Goal: Communication & Community: Answer question/provide support

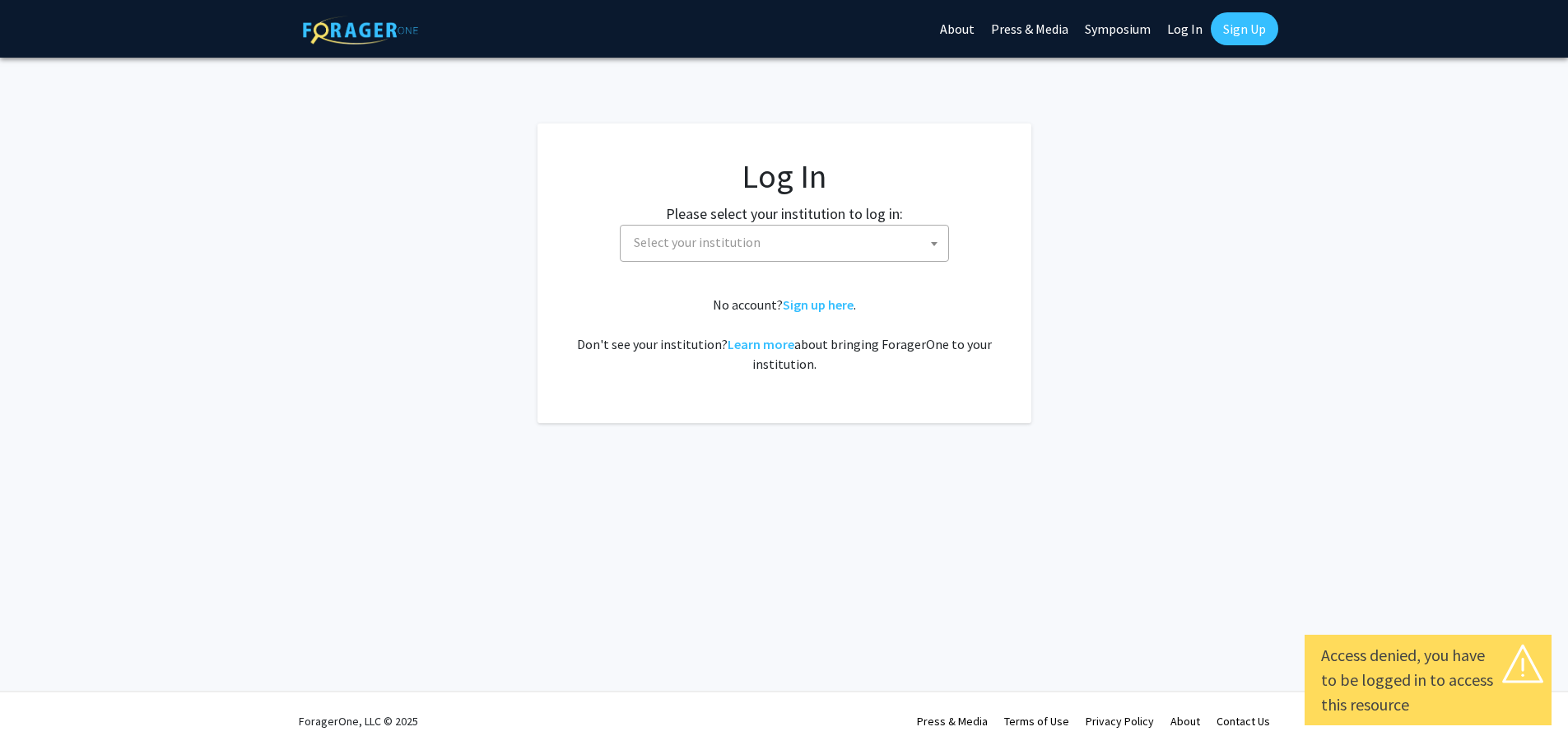
click at [694, 239] on span "Select your institution" at bounding box center [697, 242] width 127 height 16
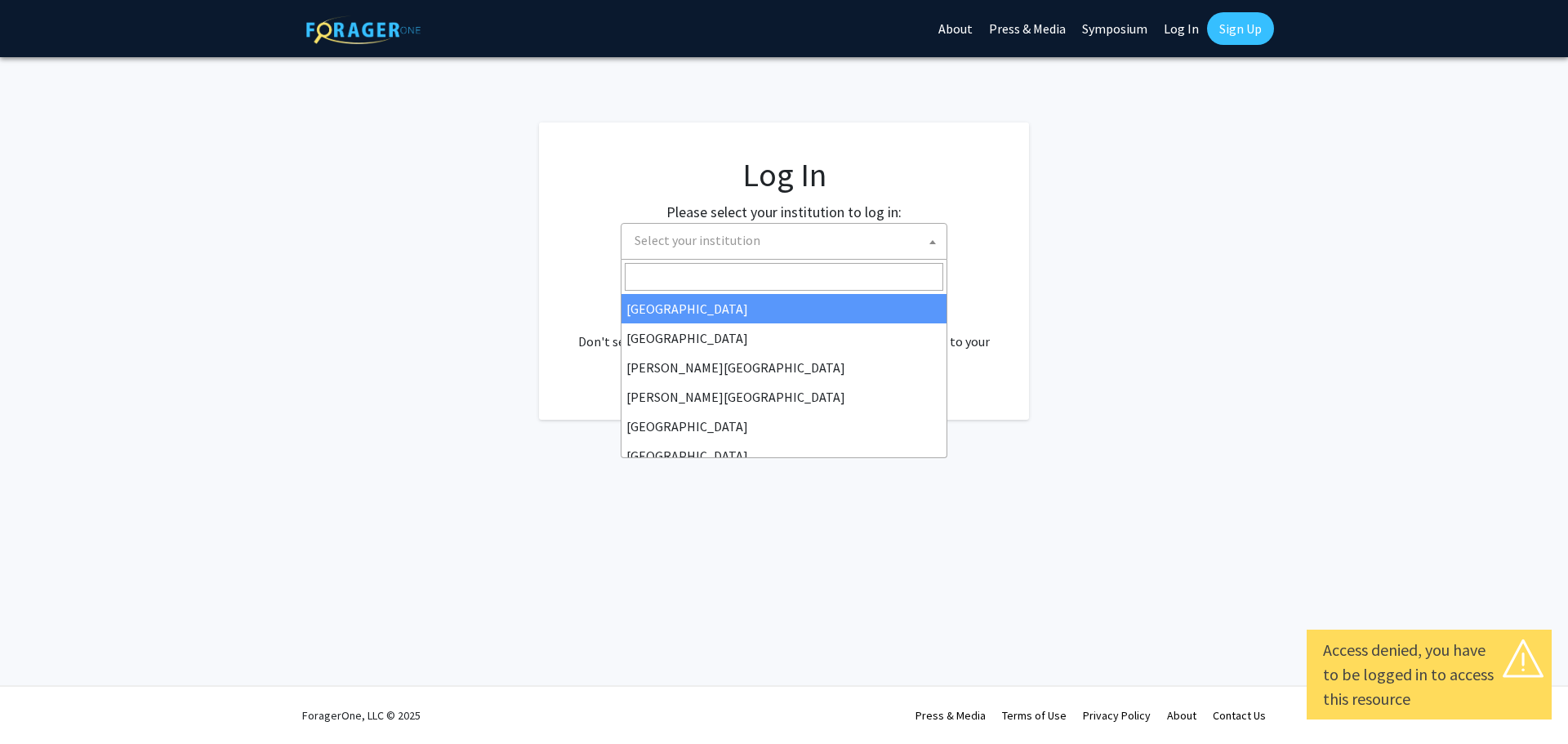
click at [1189, 33] on link "Log In" at bounding box center [1181, 29] width 51 height 57
select select "34"
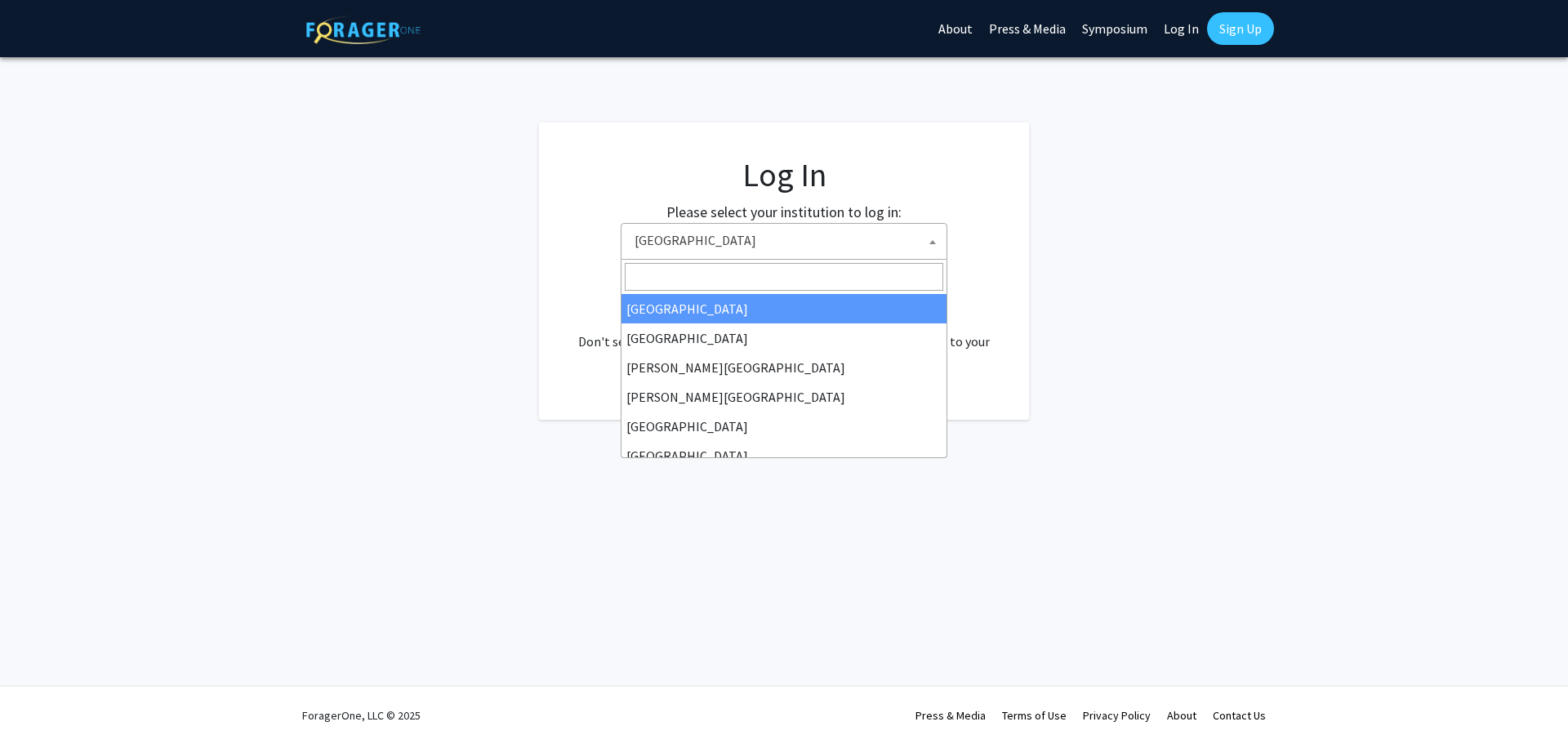
click at [854, 247] on span "[GEOGRAPHIC_DATA]" at bounding box center [787, 240] width 318 height 33
click at [1177, 37] on link "Log In" at bounding box center [1181, 29] width 51 height 57
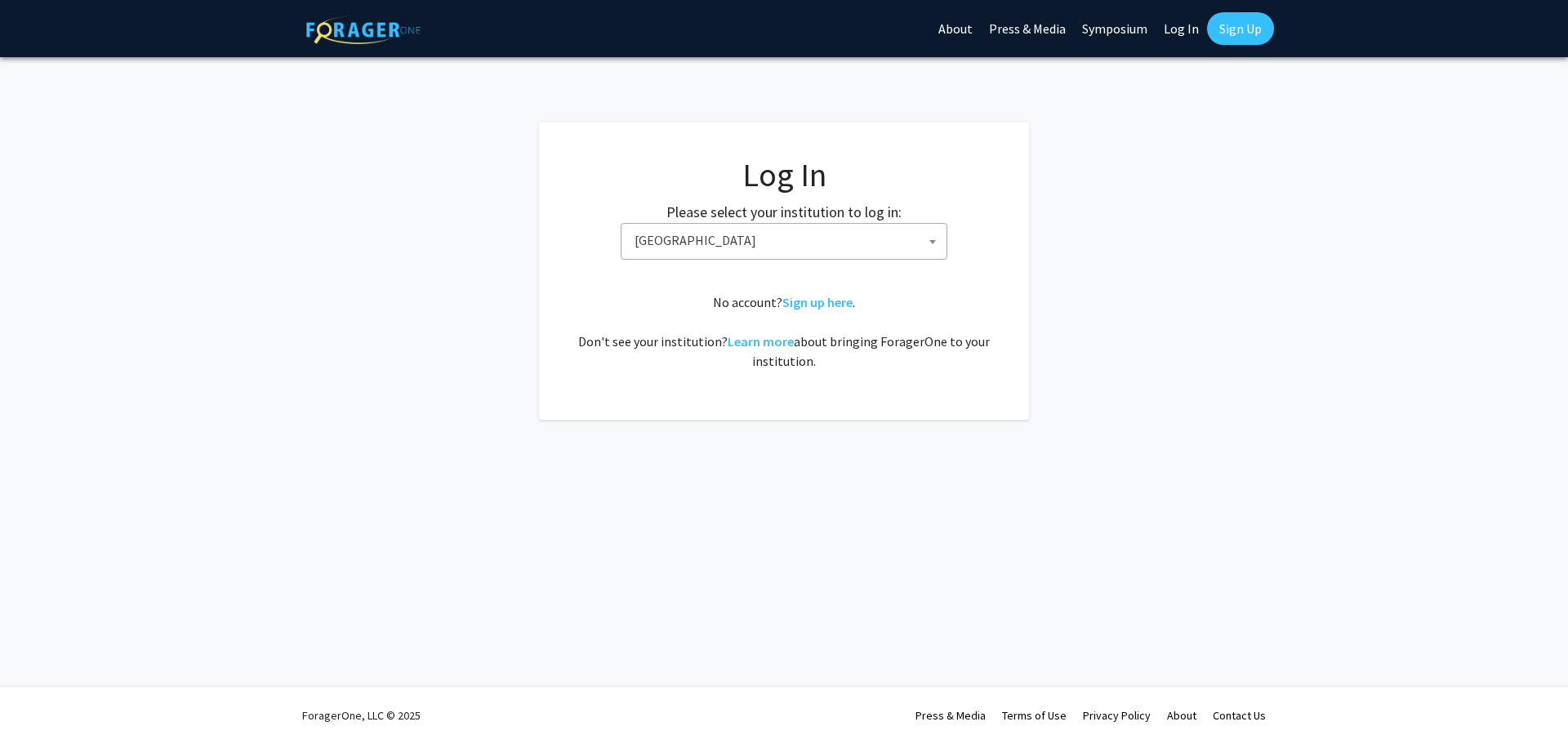
click at [1180, 29] on link "Log In" at bounding box center [1181, 29] width 51 height 57
click at [828, 240] on span "[GEOGRAPHIC_DATA]" at bounding box center [787, 240] width 318 height 33
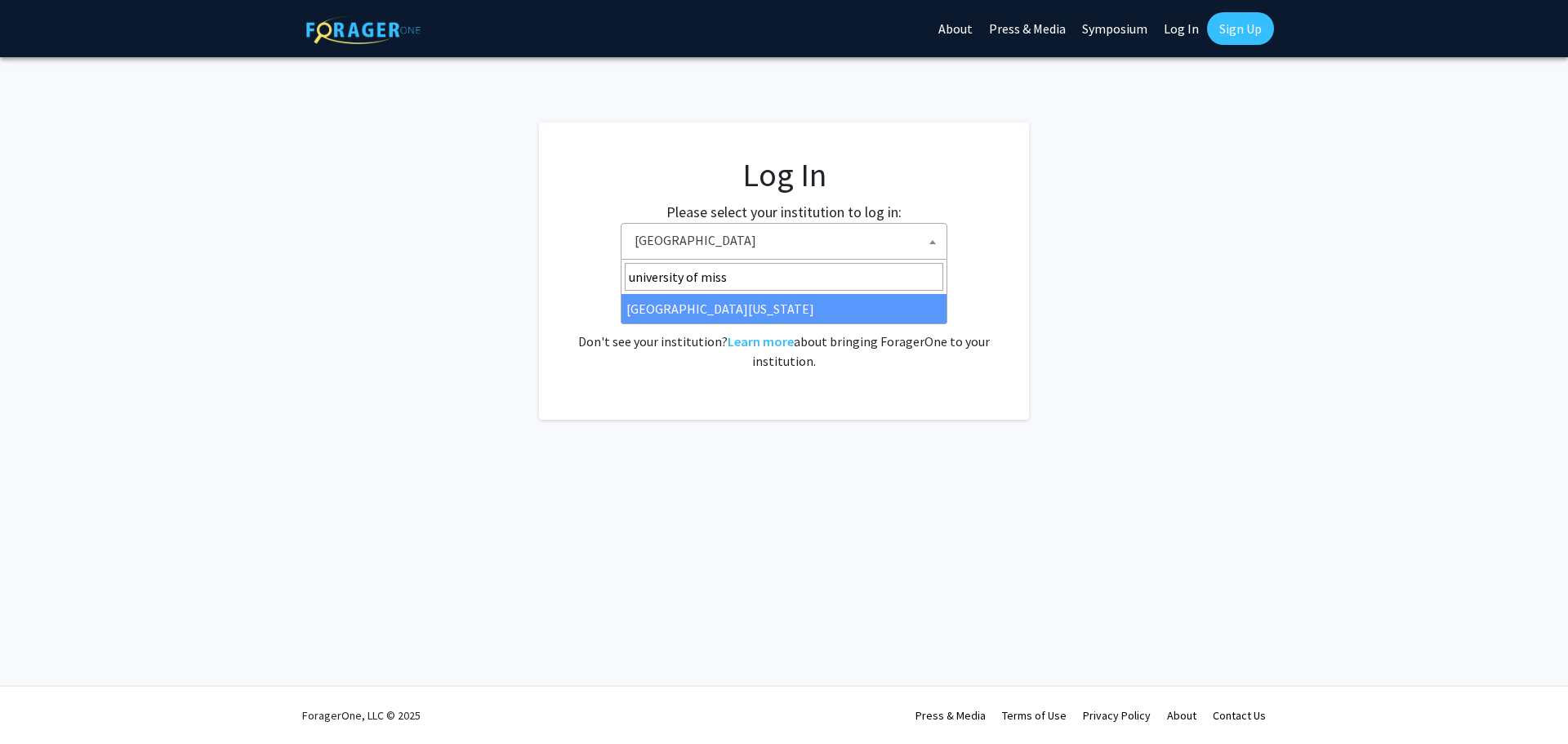
type input "university of miss"
select select "33"
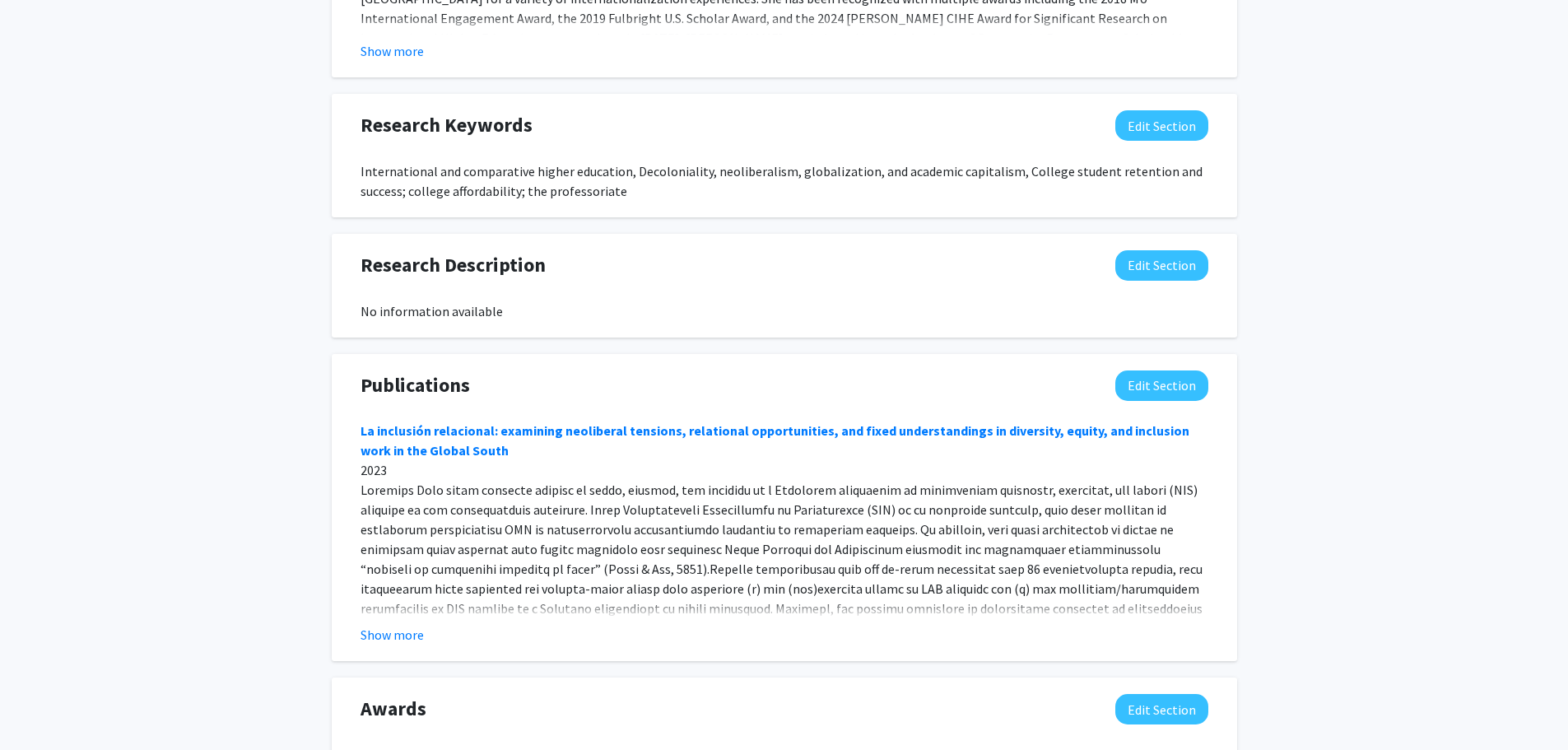
scroll to position [1073, 0]
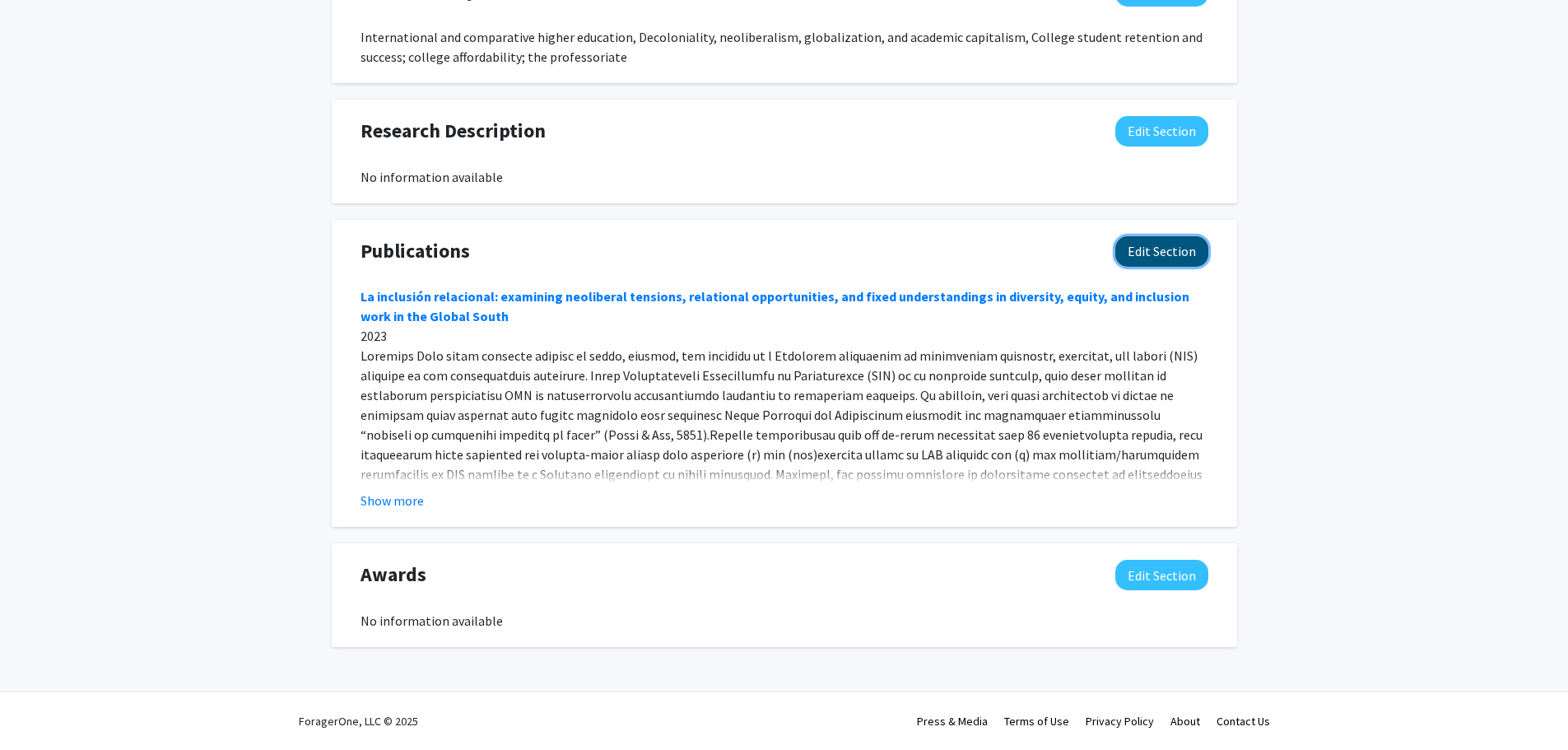
click at [1163, 249] on button "Edit Section" at bounding box center [1162, 252] width 93 height 31
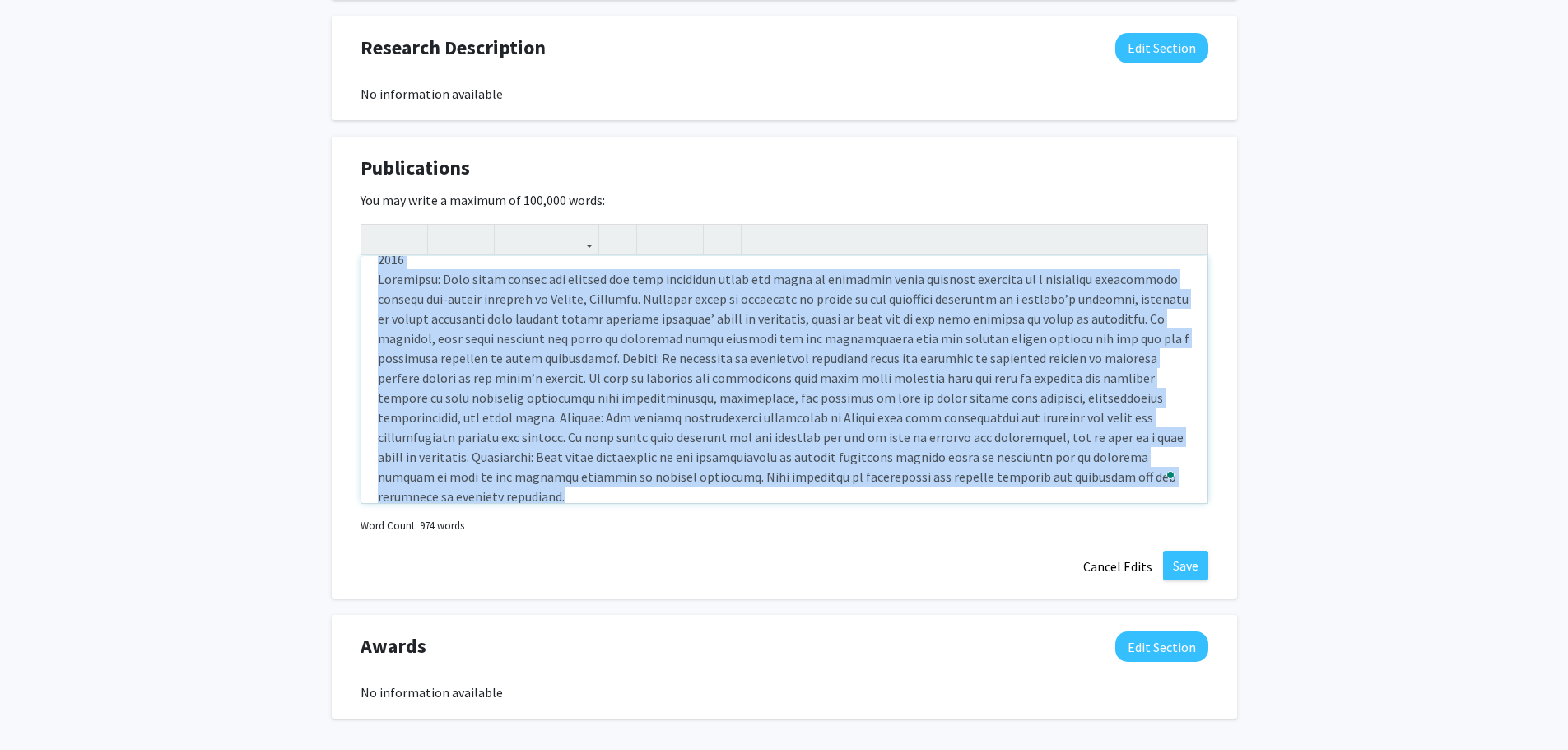
scroll to position [1227, 0]
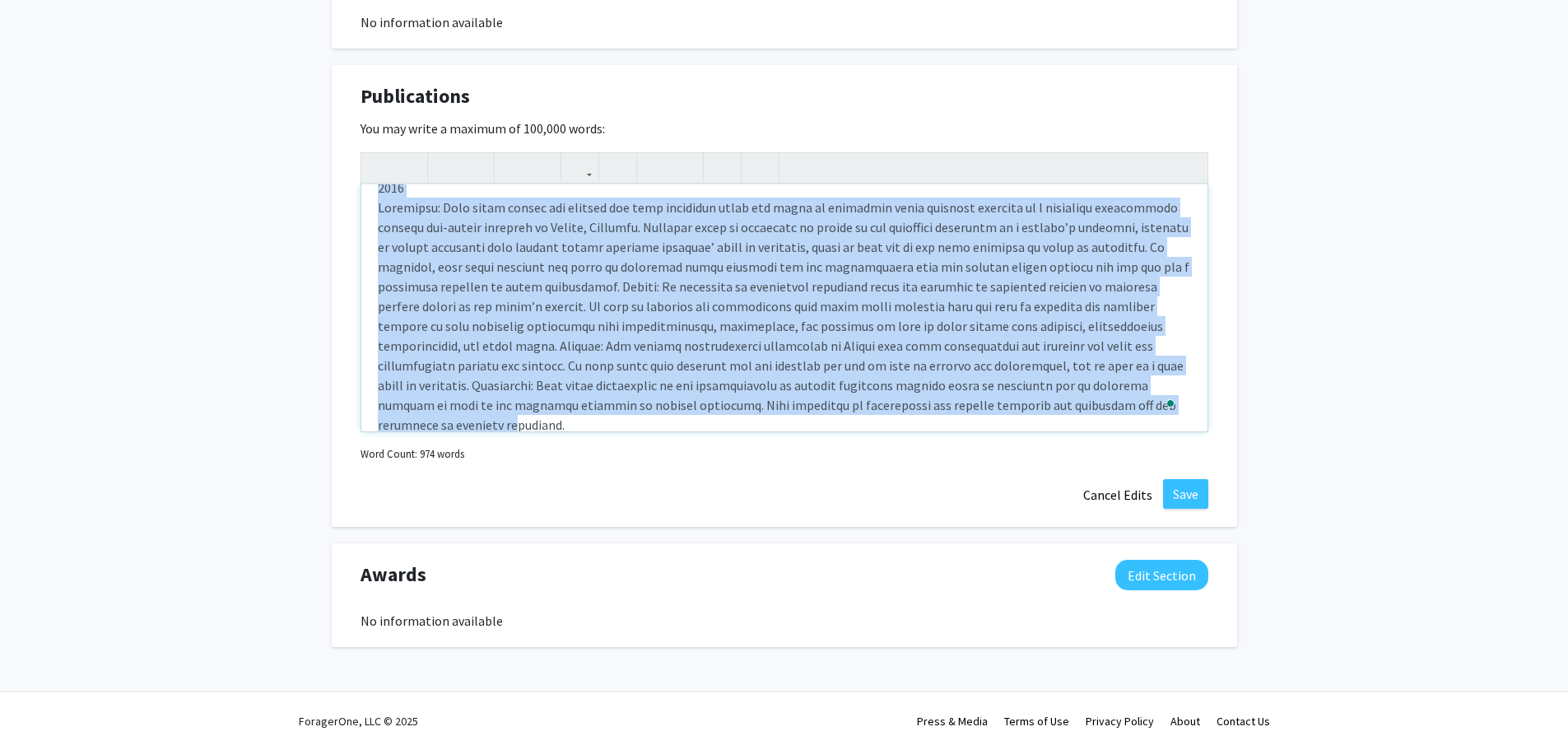
drag, startPoint x: 373, startPoint y: 367, endPoint x: 1110, endPoint y: 550, distance: 759.4
type textarea "rldwide."
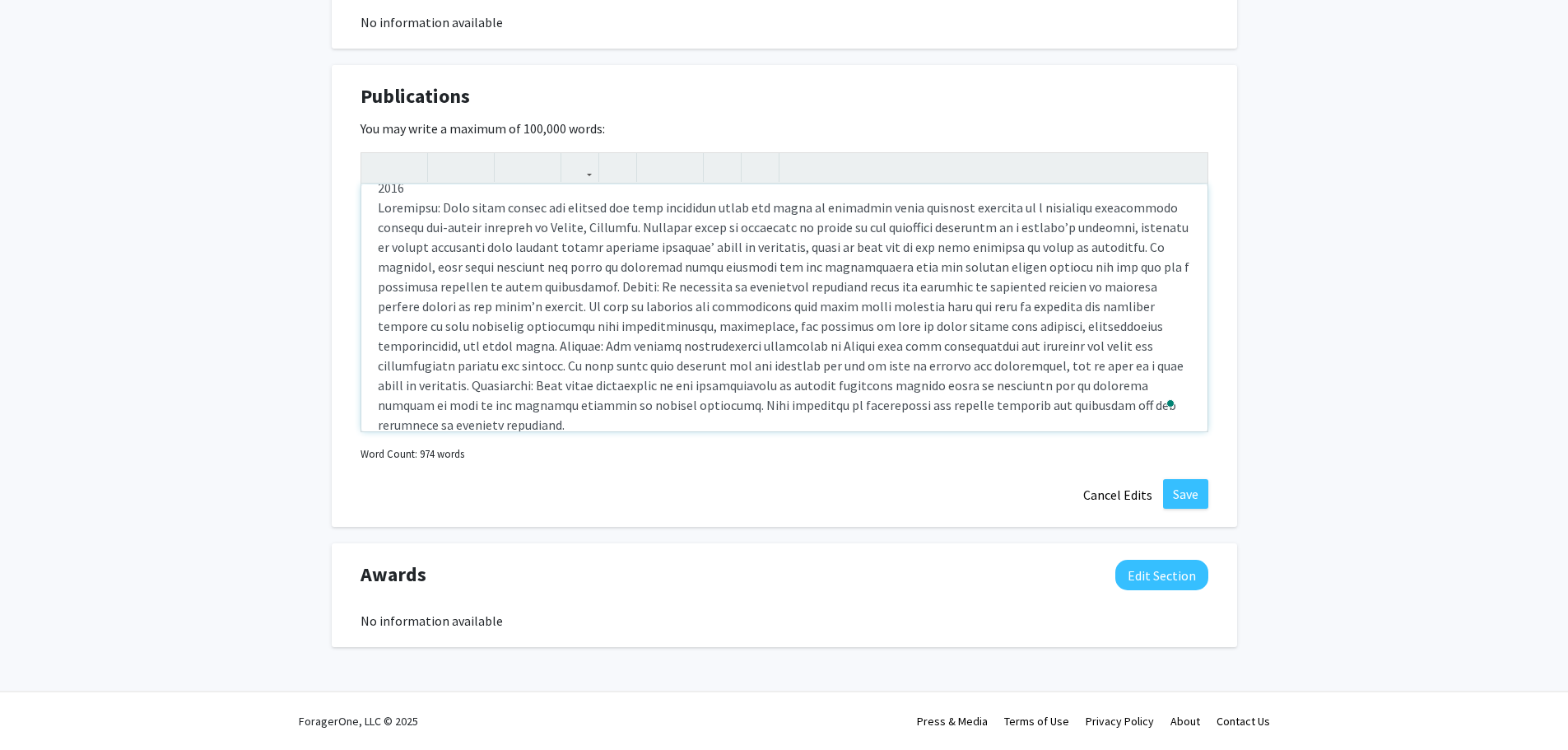
scroll to position [0, 0]
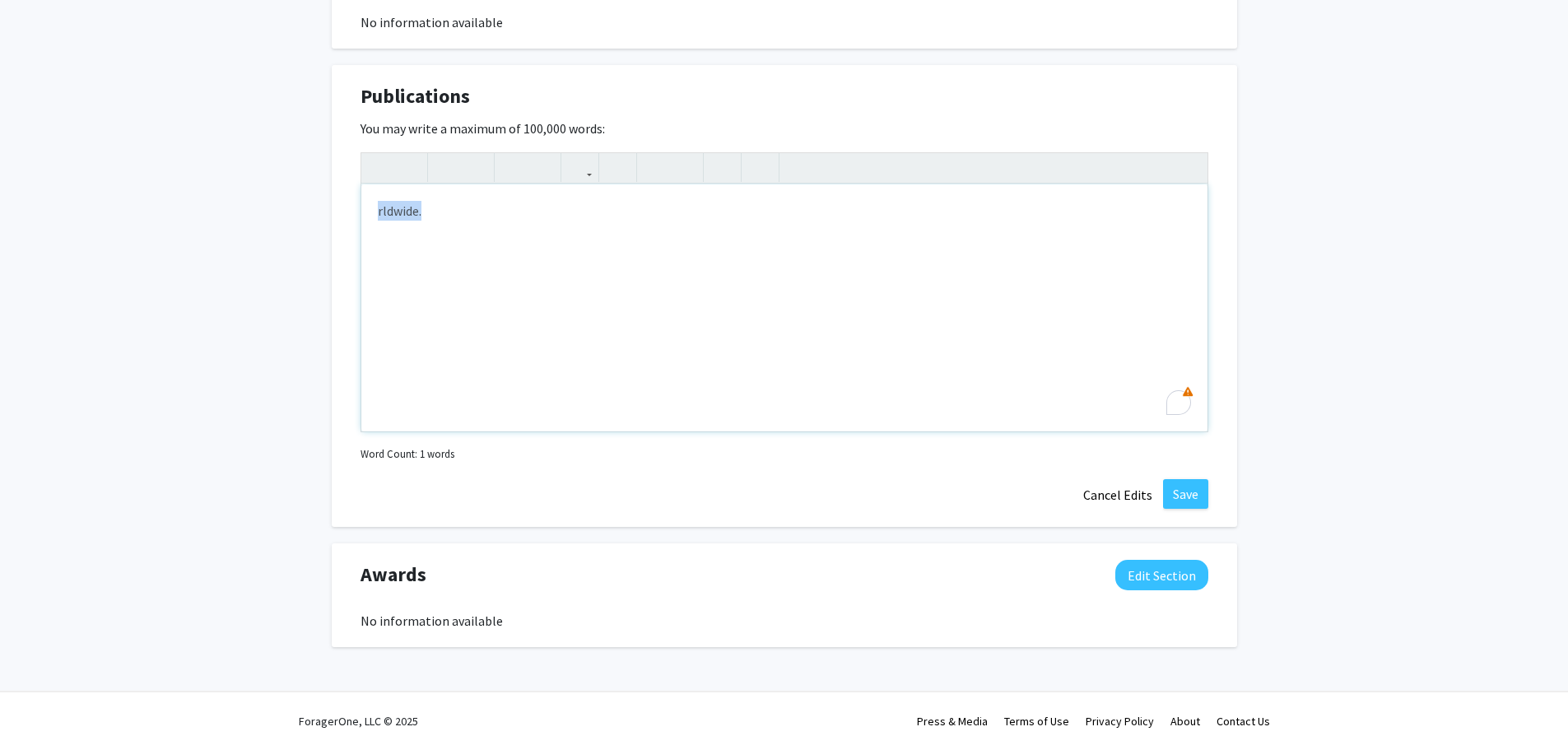
drag, startPoint x: 441, startPoint y: 210, endPoint x: 280, endPoint y: 212, distance: 161.0
drag, startPoint x: 1201, startPoint y: 489, endPoint x: 1181, endPoint y: 489, distance: 20.0
click at [1200, 489] on button "Save" at bounding box center [1186, 494] width 45 height 30
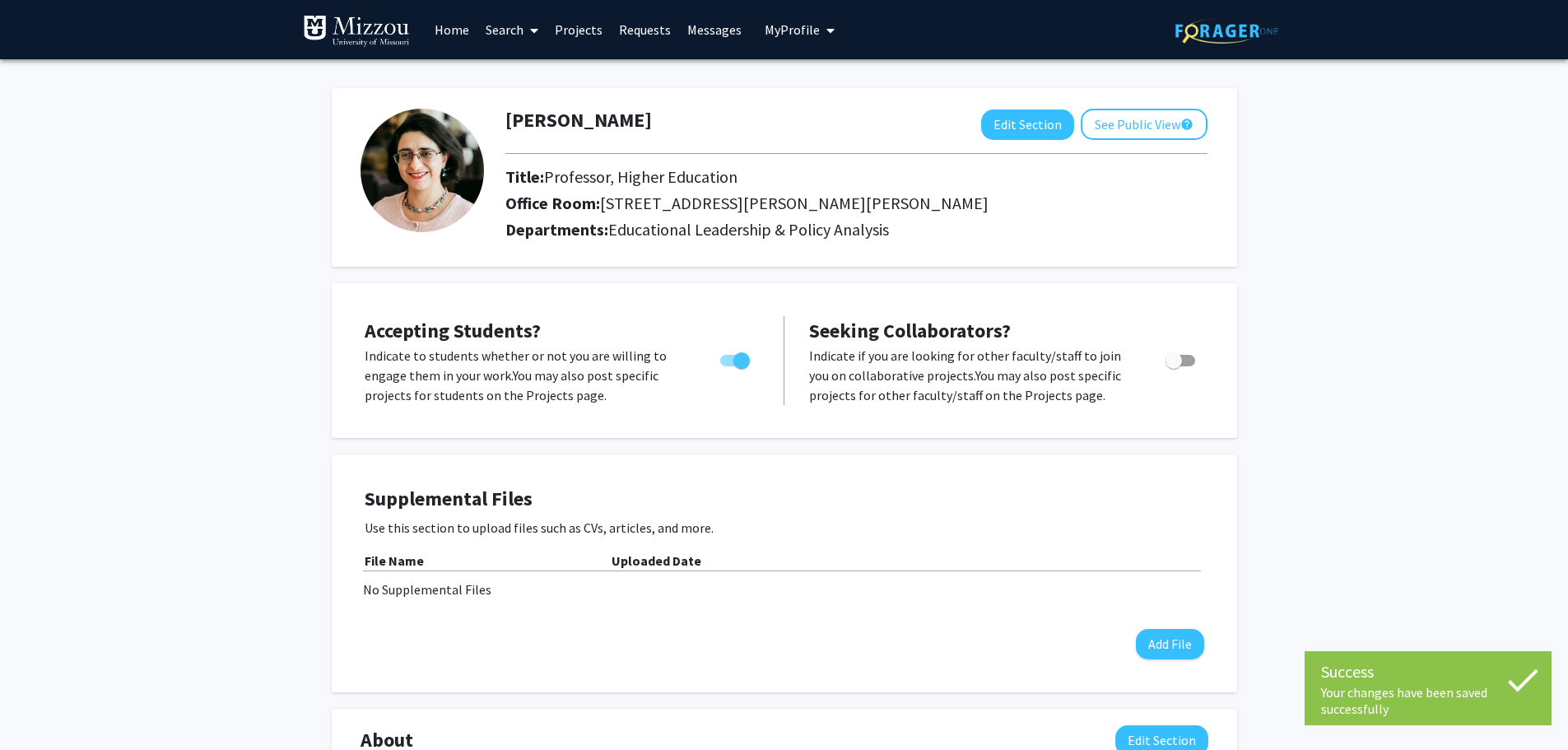
click at [659, 27] on link "Requests" at bounding box center [644, 30] width 68 height 58
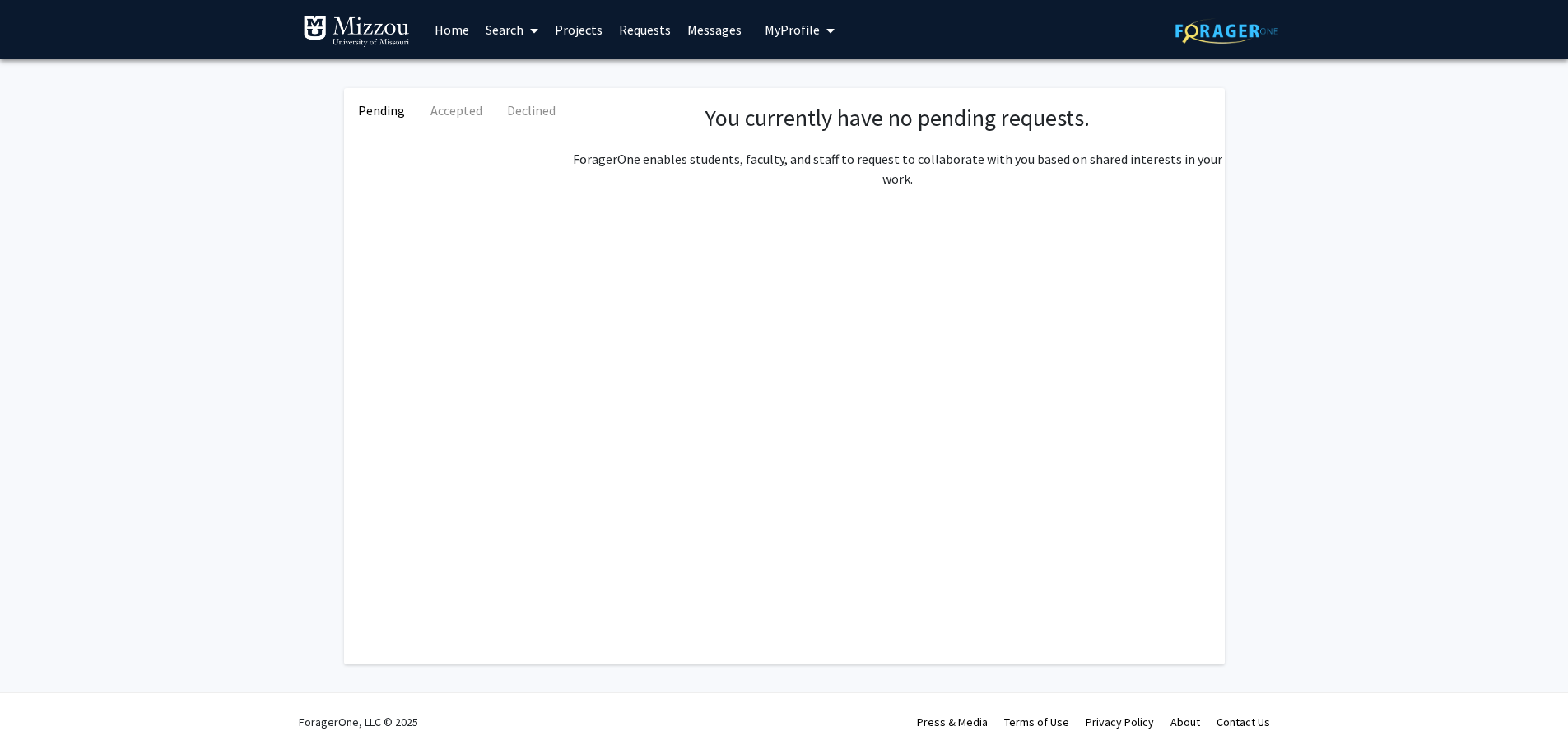
click at [719, 26] on link "Messages" at bounding box center [714, 30] width 71 height 58
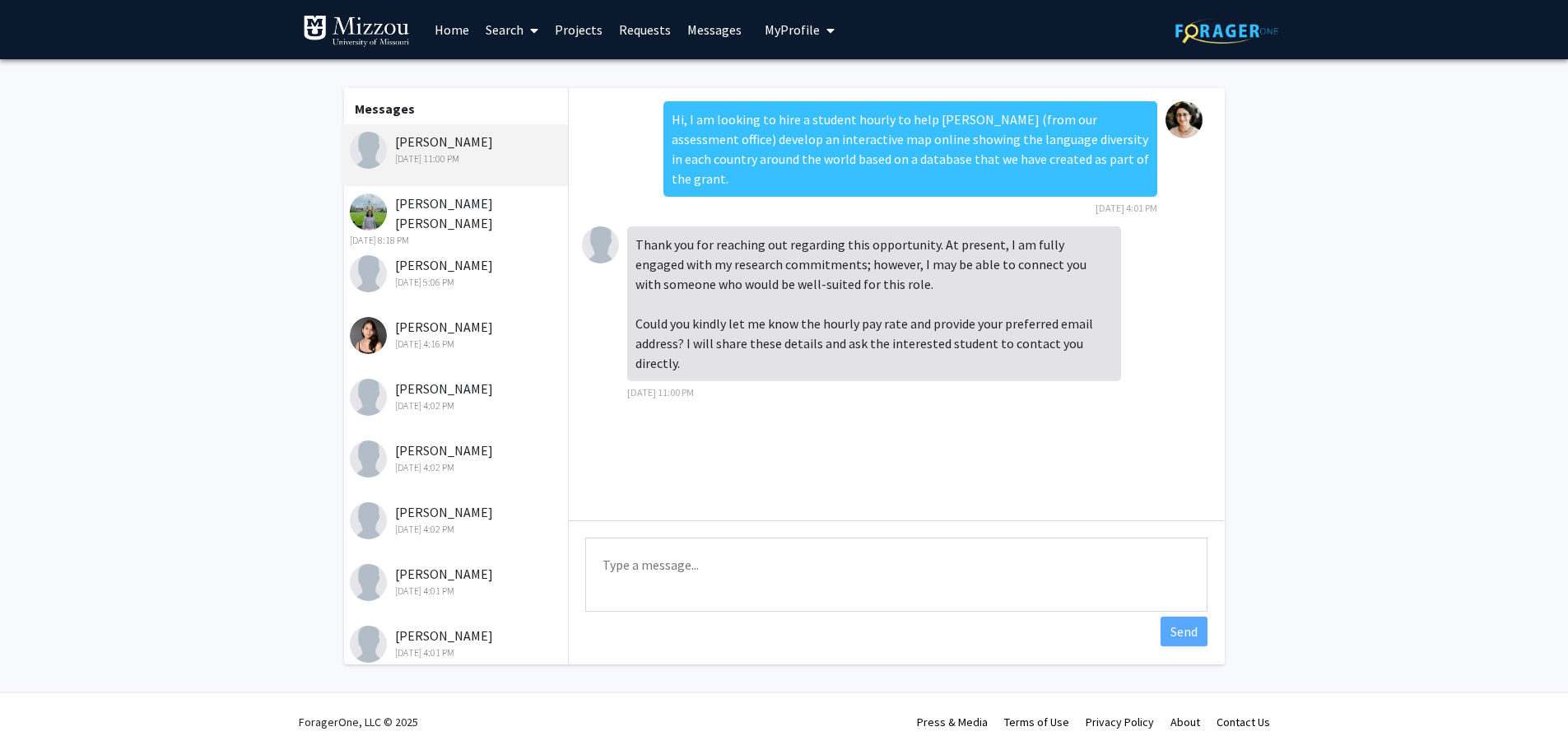
click at [451, 153] on div "Sep 24, 2025 11:00 PM" at bounding box center [457, 158] width 215 height 14
click at [440, 142] on div "Krishna Karra Sep 24, 2025 11:00 PM" at bounding box center [457, 149] width 215 height 35
click at [677, 568] on textarea "Type a message" at bounding box center [897, 574] width 622 height 74
click at [441, 204] on div "Rohitha Sresta Ganji Sep 24, 2025 8:18 PM" at bounding box center [457, 220] width 215 height 55
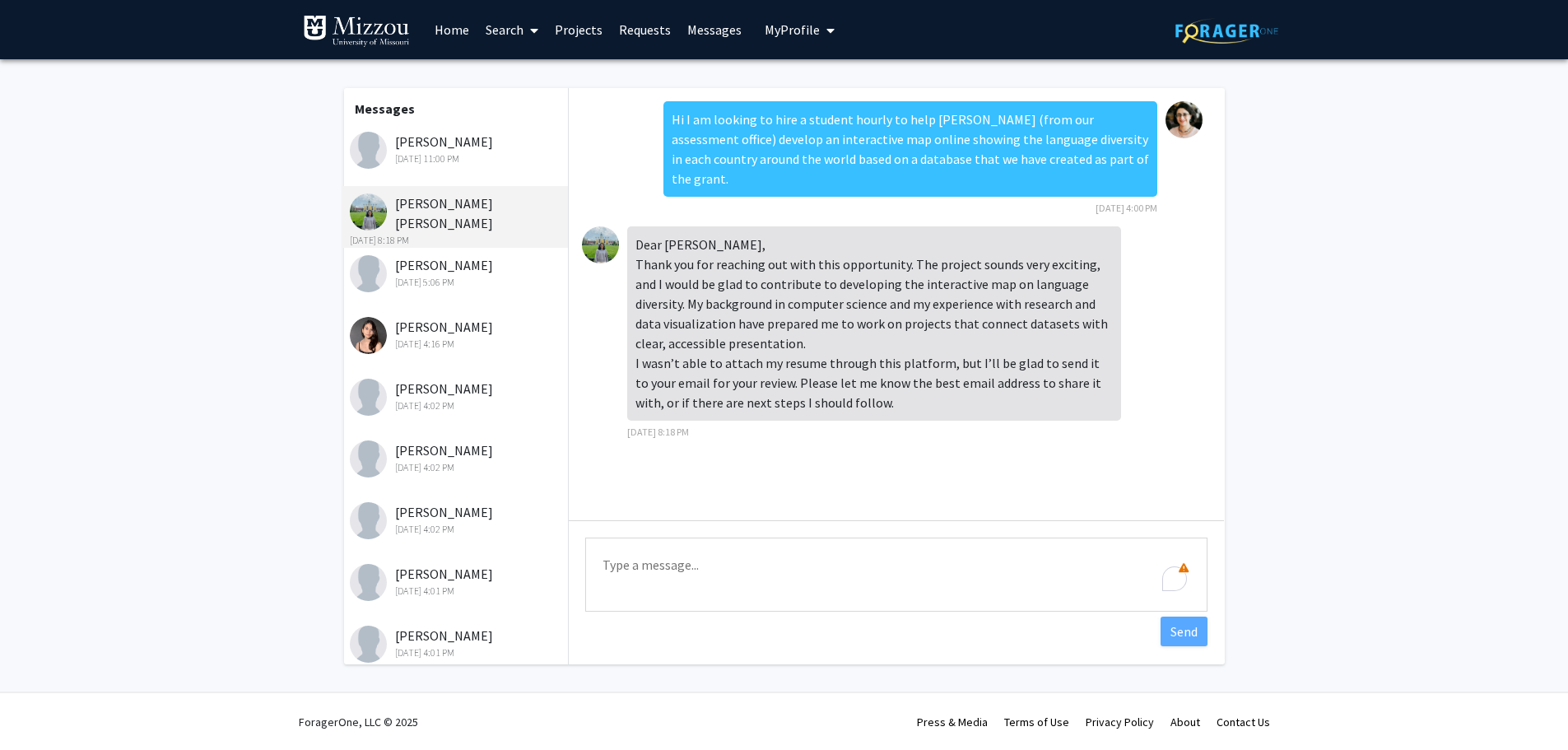
click at [424, 151] on div "Krishna Karra Sep 24, 2025 11:00 PM" at bounding box center [457, 149] width 215 height 35
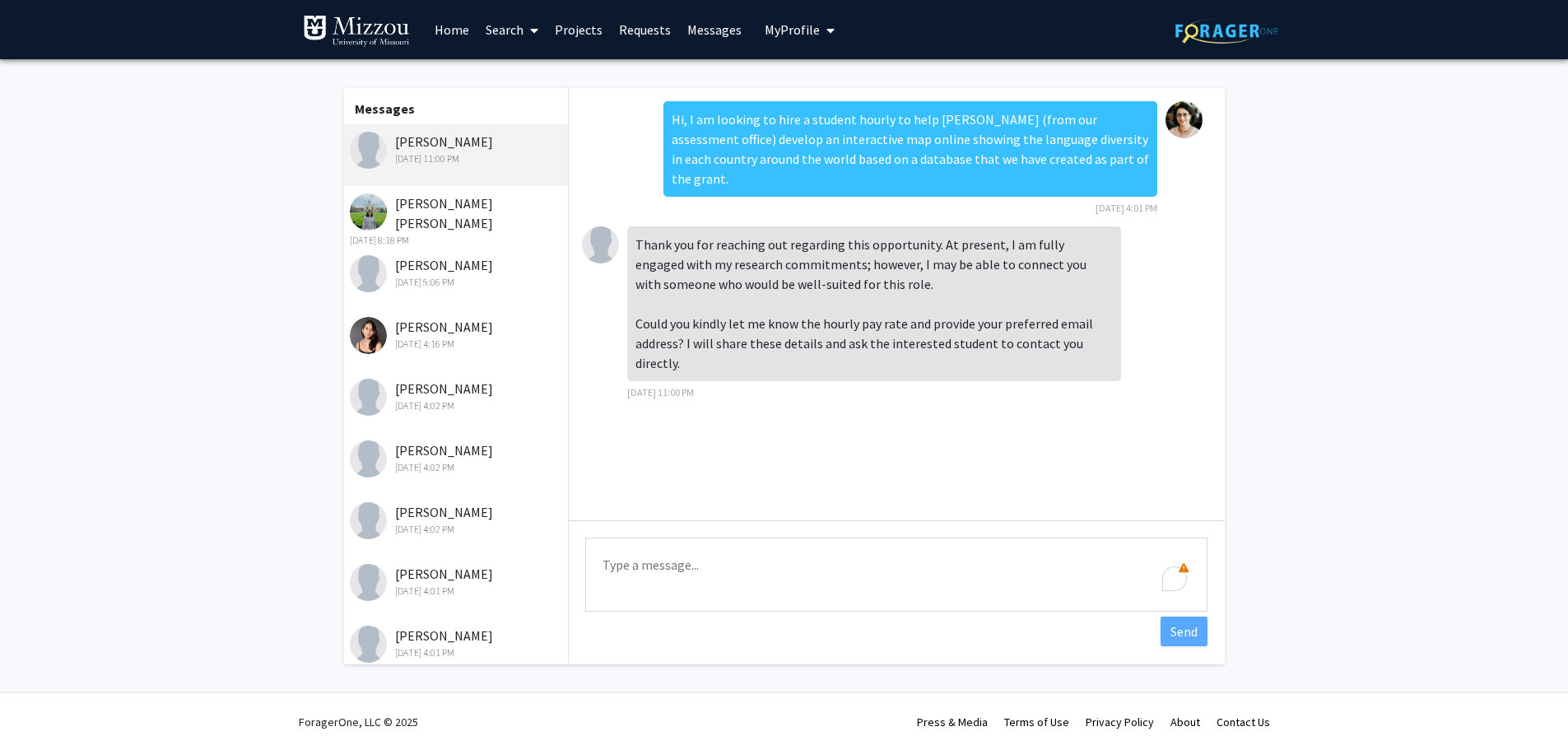
click at [432, 153] on div "Sep 24, 2025 11:00 PM" at bounding box center [457, 158] width 215 height 14
click at [470, 206] on div "Rohitha Sresta Ganji Sep 24, 2025 8:18 PM" at bounding box center [457, 220] width 215 height 55
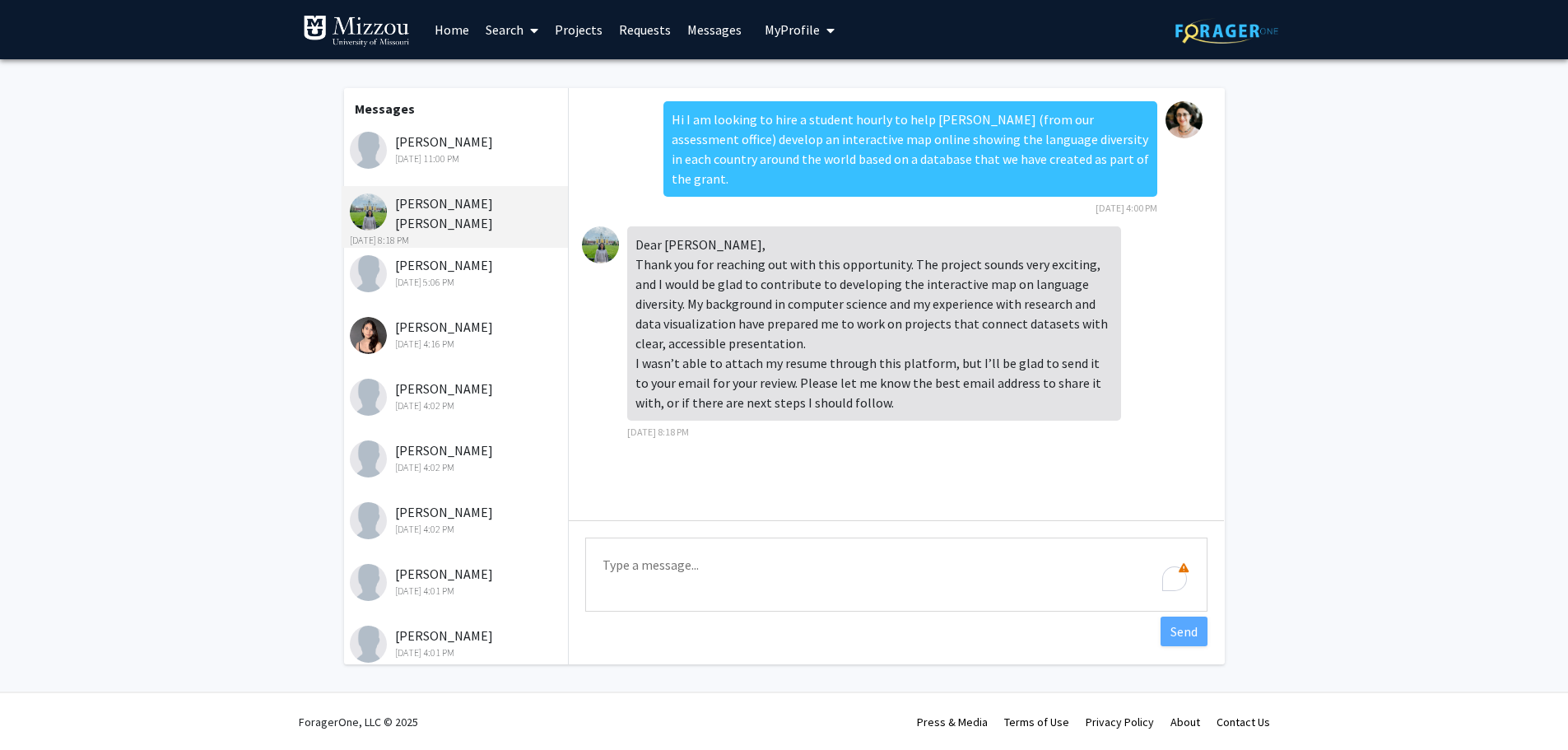
click at [451, 148] on div "Krishna Karra Sep 24, 2025 11:00 PM" at bounding box center [457, 149] width 215 height 35
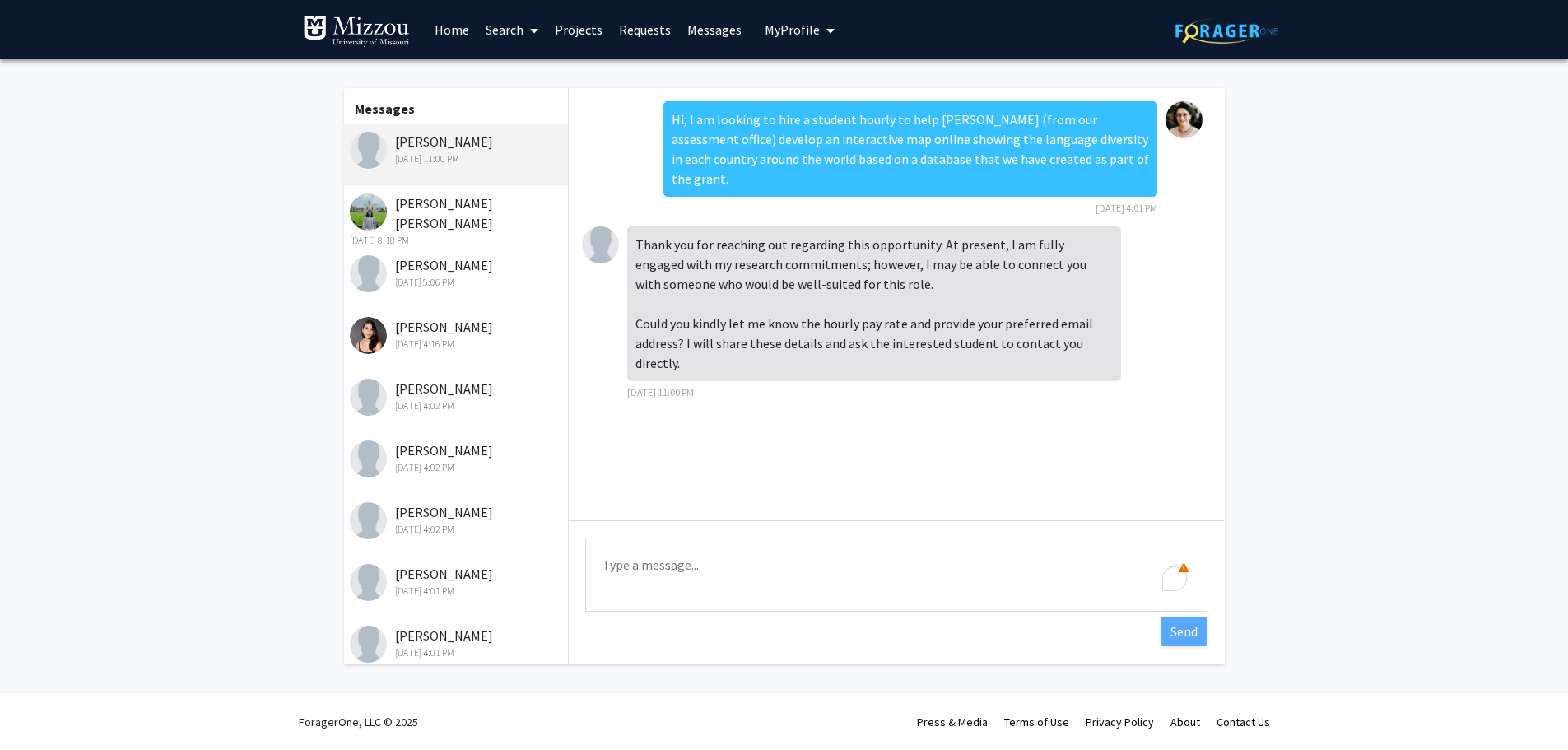
click at [435, 201] on div "Rohitha Sresta Ganji Sep 24, 2025 8:18 PM" at bounding box center [457, 220] width 215 height 55
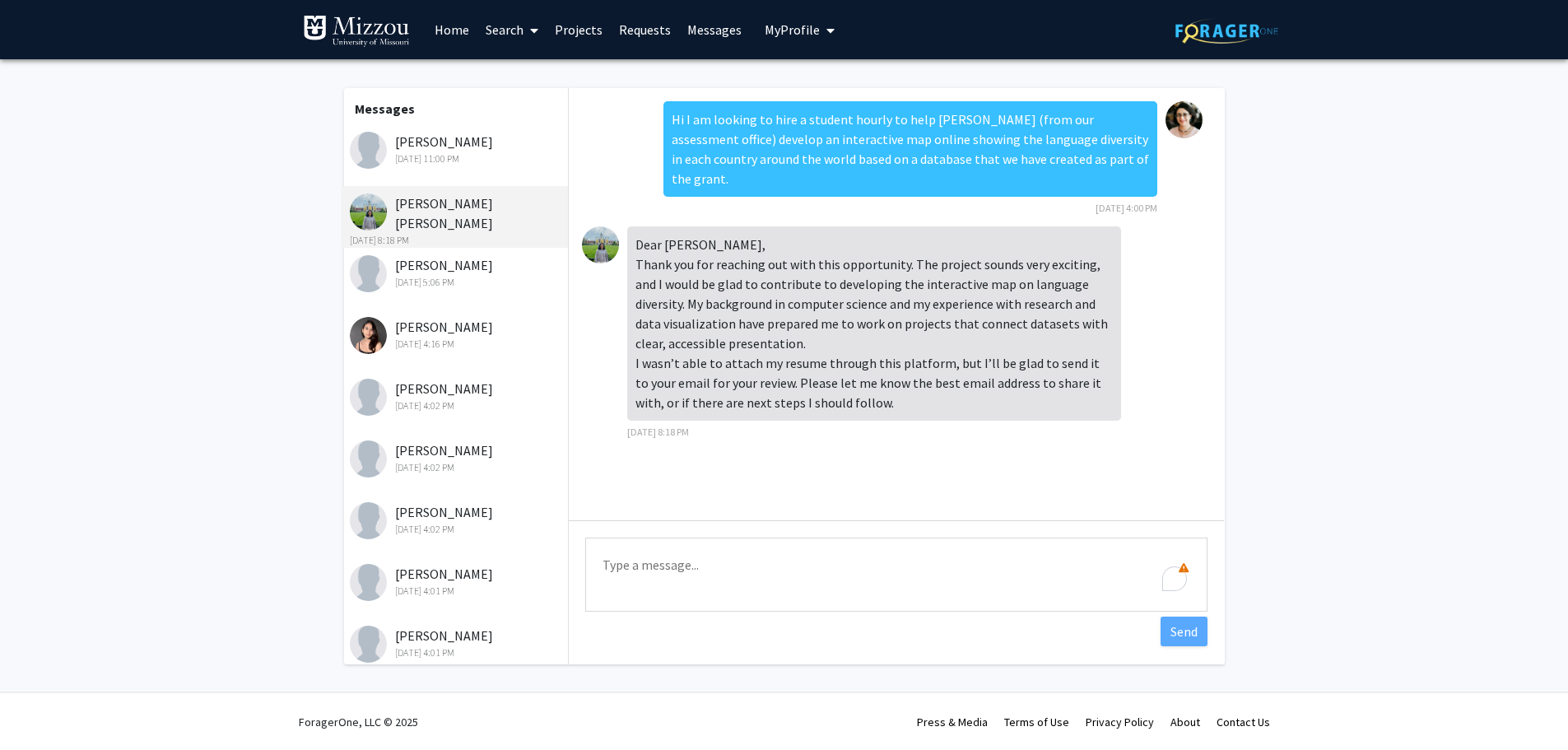
click at [423, 259] on div "Sean Gallagher Sep 24, 2025 5:06 PM" at bounding box center [457, 273] width 215 height 35
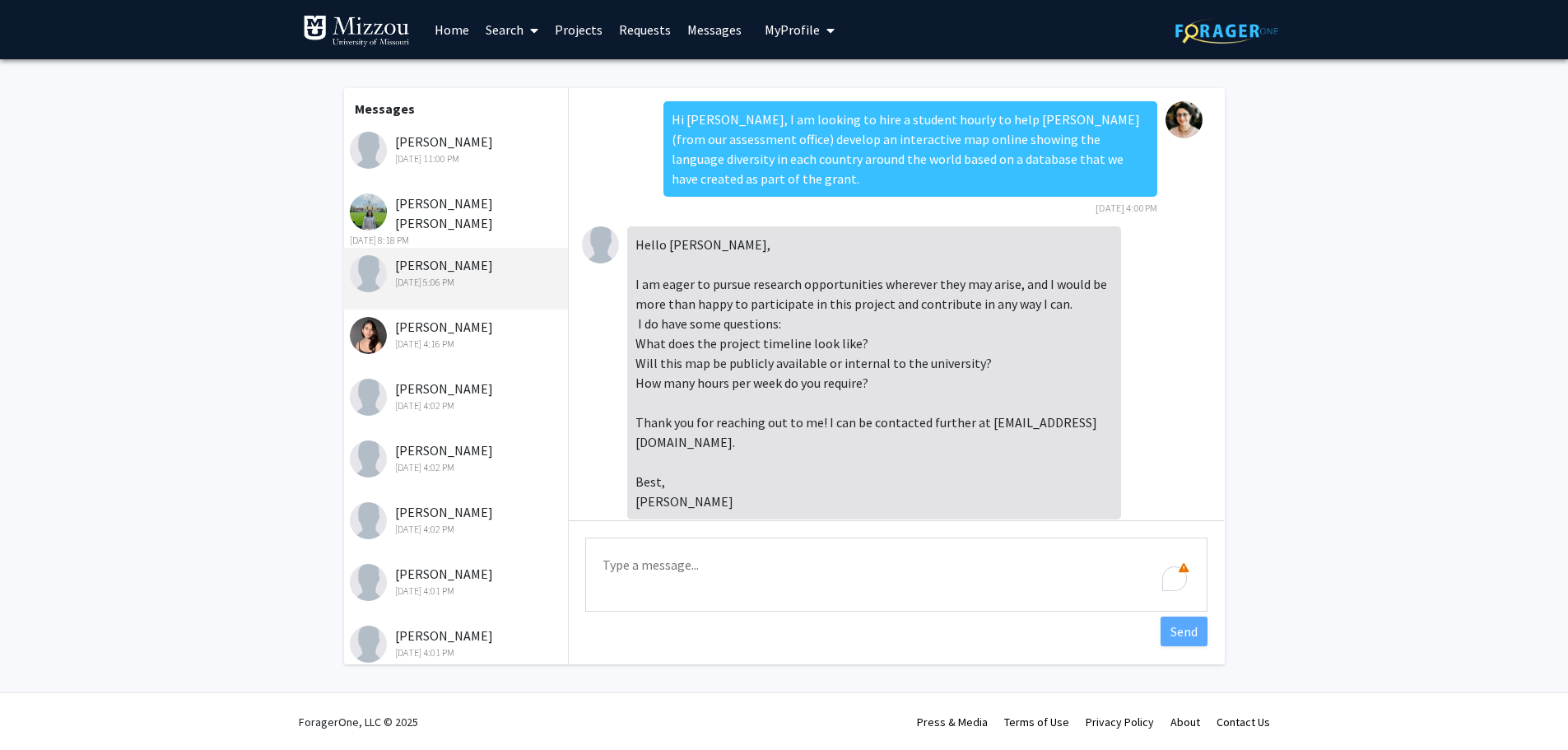
scroll to position [22, 0]
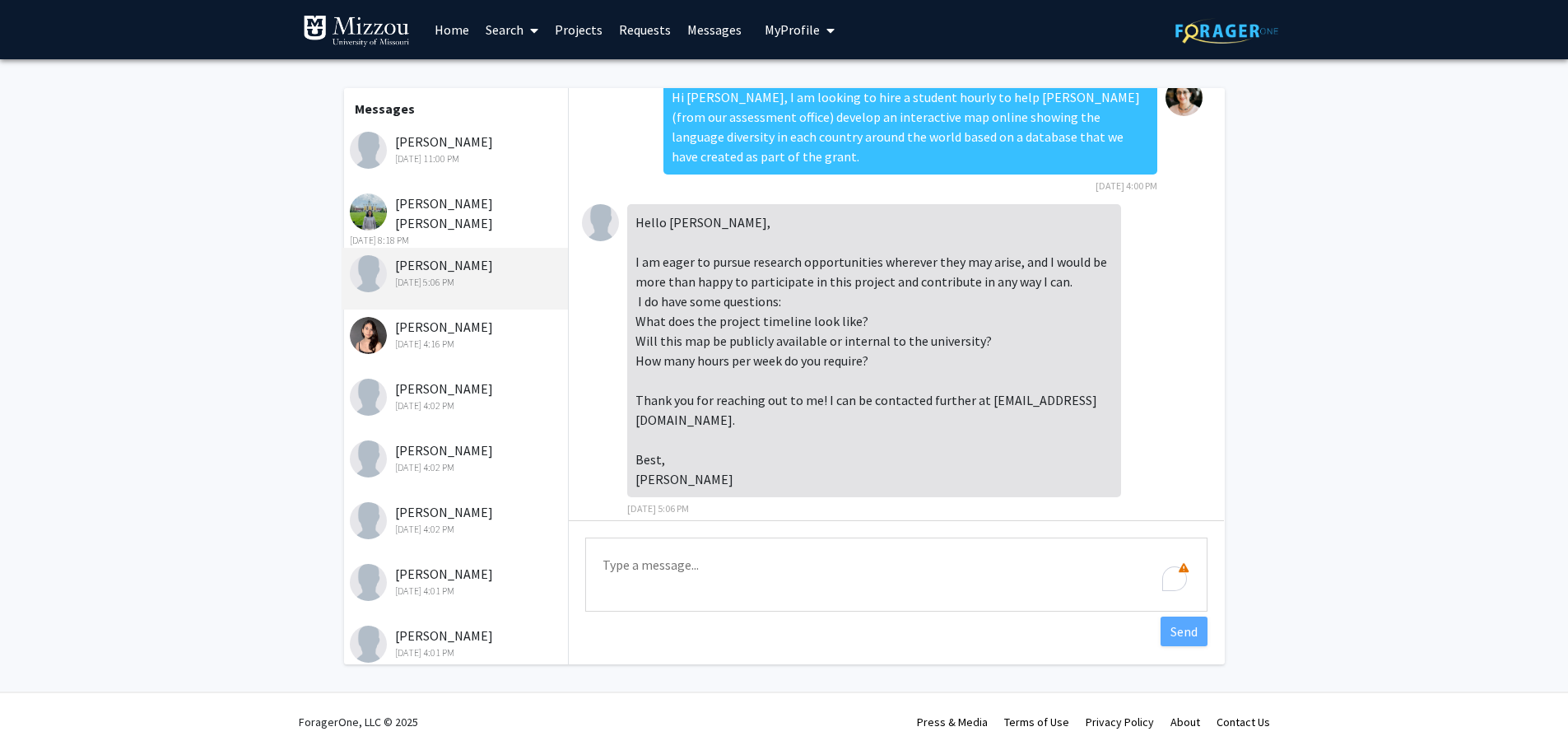
click at [430, 143] on div "Krishna Karra Sep 24, 2025 11:00 PM" at bounding box center [457, 149] width 215 height 35
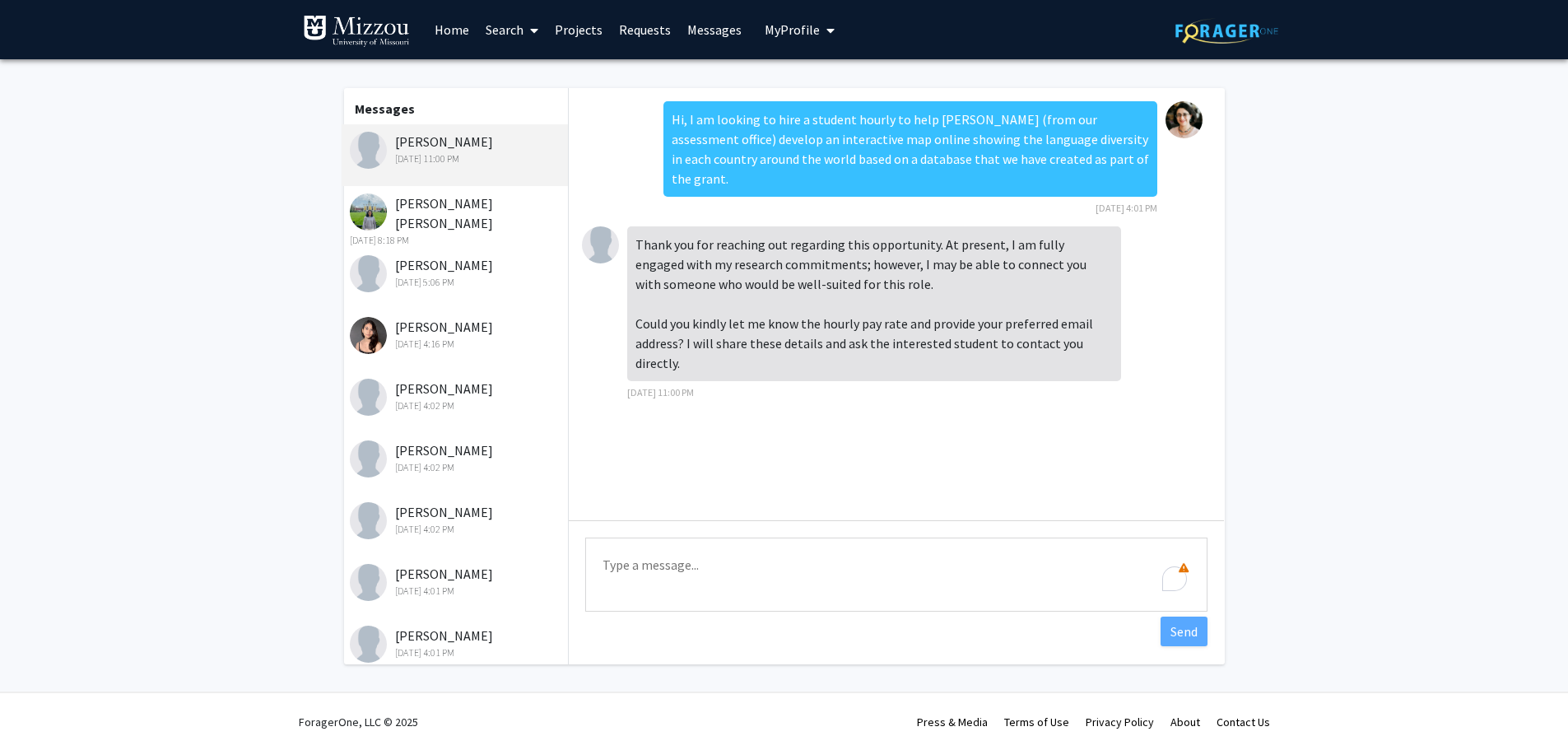
click at [639, 563] on textarea "Type a message" at bounding box center [897, 574] width 622 height 74
paste textarea "shivaprakashs@umsystem.edu"
click at [603, 567] on textarea "shivaprakashs@umsystem.edu" at bounding box center [897, 574] width 622 height 74
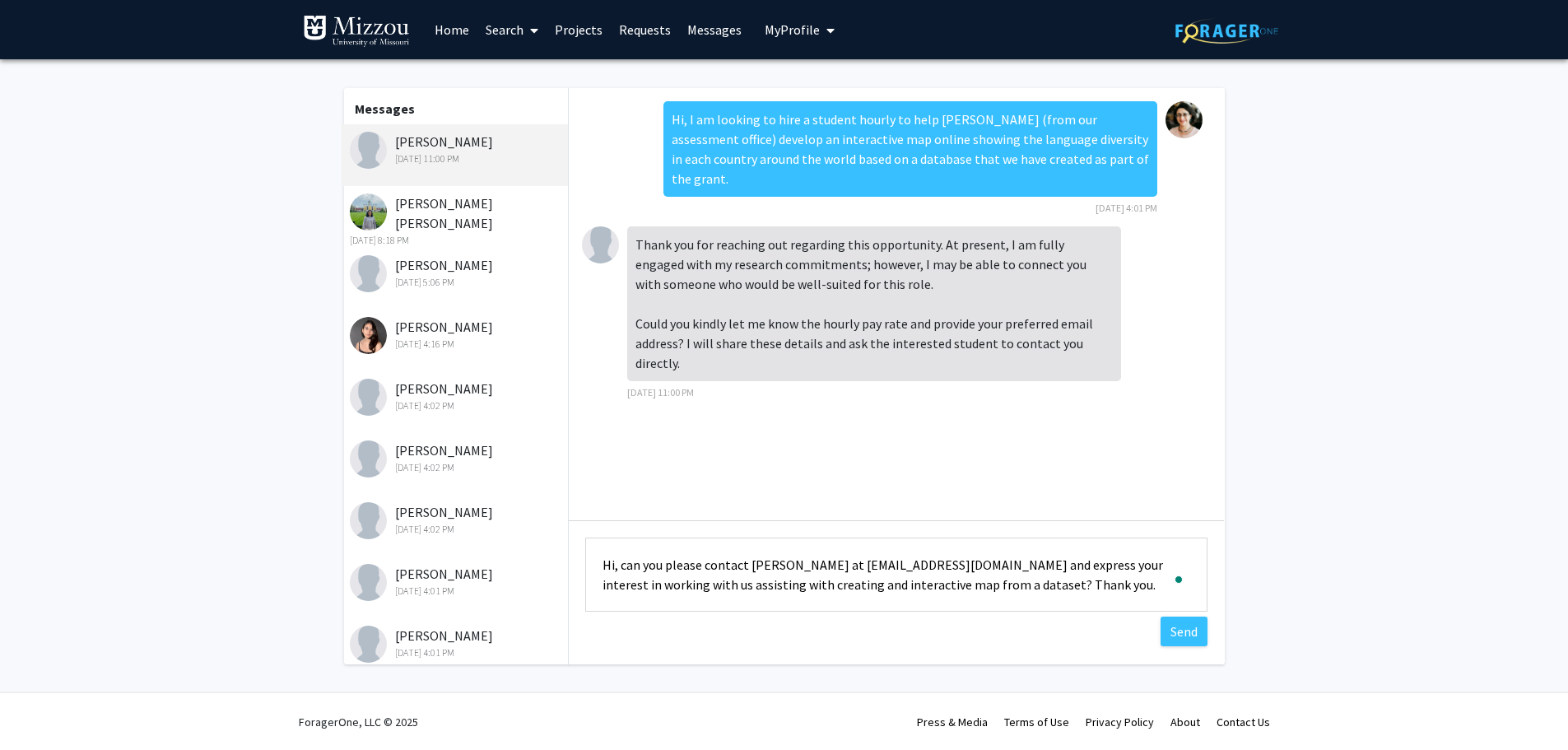
drag, startPoint x: 1039, startPoint y: 585, endPoint x: 528, endPoint y: 557, distance: 511.8
click at [528, 557] on div "Messages Krishna Karra Sep 24, 2025 11:00 PM Rohitha Sresta Ganji Sep 24, 2025 …" at bounding box center [784, 376] width 910 height 576
click at [796, 564] on textarea "Hi, can you please contact Sankalp at shivaprakashs@umsystem.edu and express yo…" at bounding box center [897, 574] width 622 height 74
click at [811, 555] on textarea "Hi, can you please contact Sankalp at shivaprakashs@umsystem.edu and express yo…" at bounding box center [897, 574] width 622 height 74
click at [965, 584] on textarea "Hi, can you please contact Sankalp at your ealriest convinience at shivaprakash…" at bounding box center [897, 574] width 622 height 74
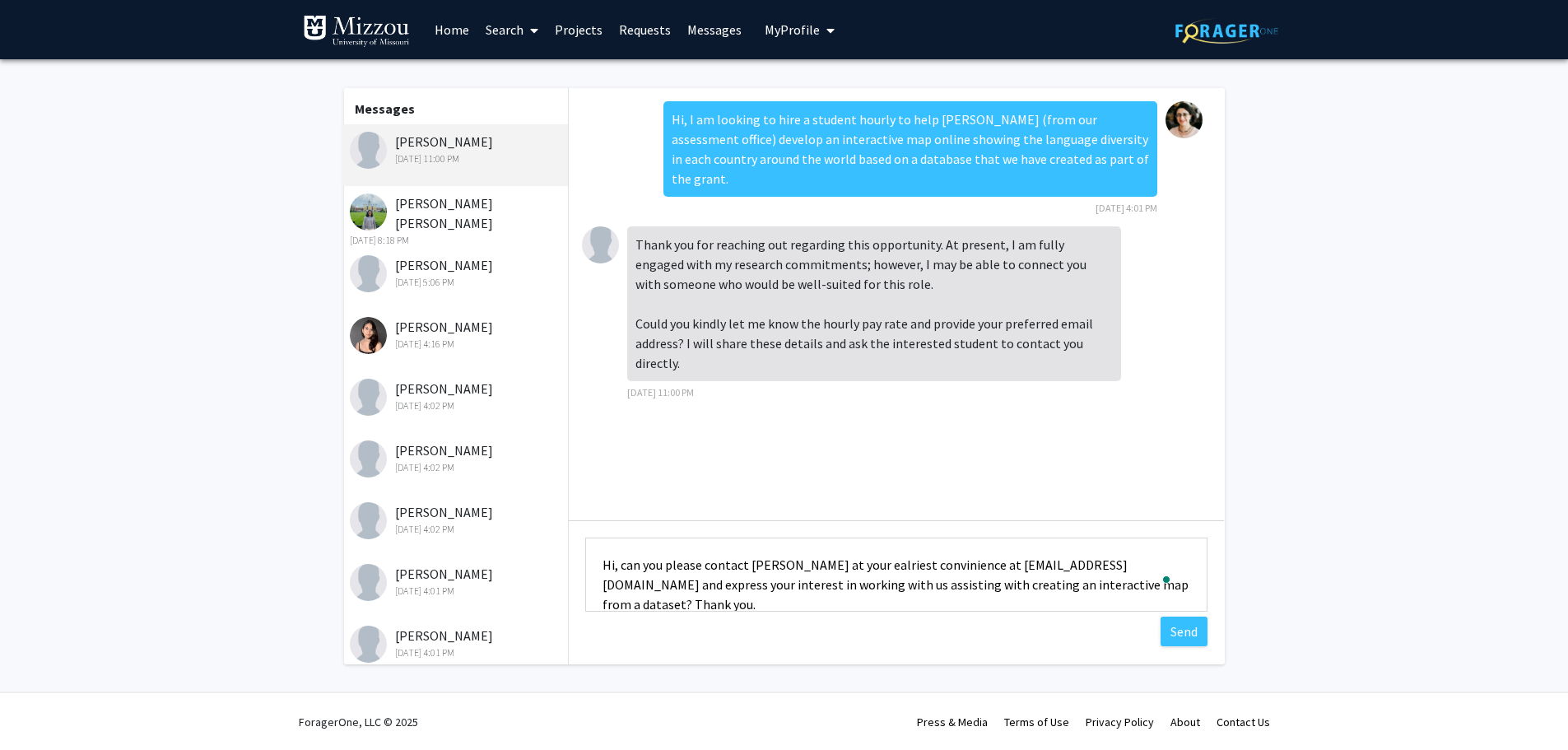
drag, startPoint x: 688, startPoint y: 600, endPoint x: 591, endPoint y: 560, distance: 104.9
click at [591, 560] on textarea "Hi, can you please contact Sankalp at your ealriest convinience at shivaprakash…" at bounding box center [897, 574] width 622 height 74
type textarea "Hi, can you please contact Sankalp at your ealriest convinience at shivaprakash…"
click at [1189, 636] on button "Send" at bounding box center [1184, 631] width 47 height 30
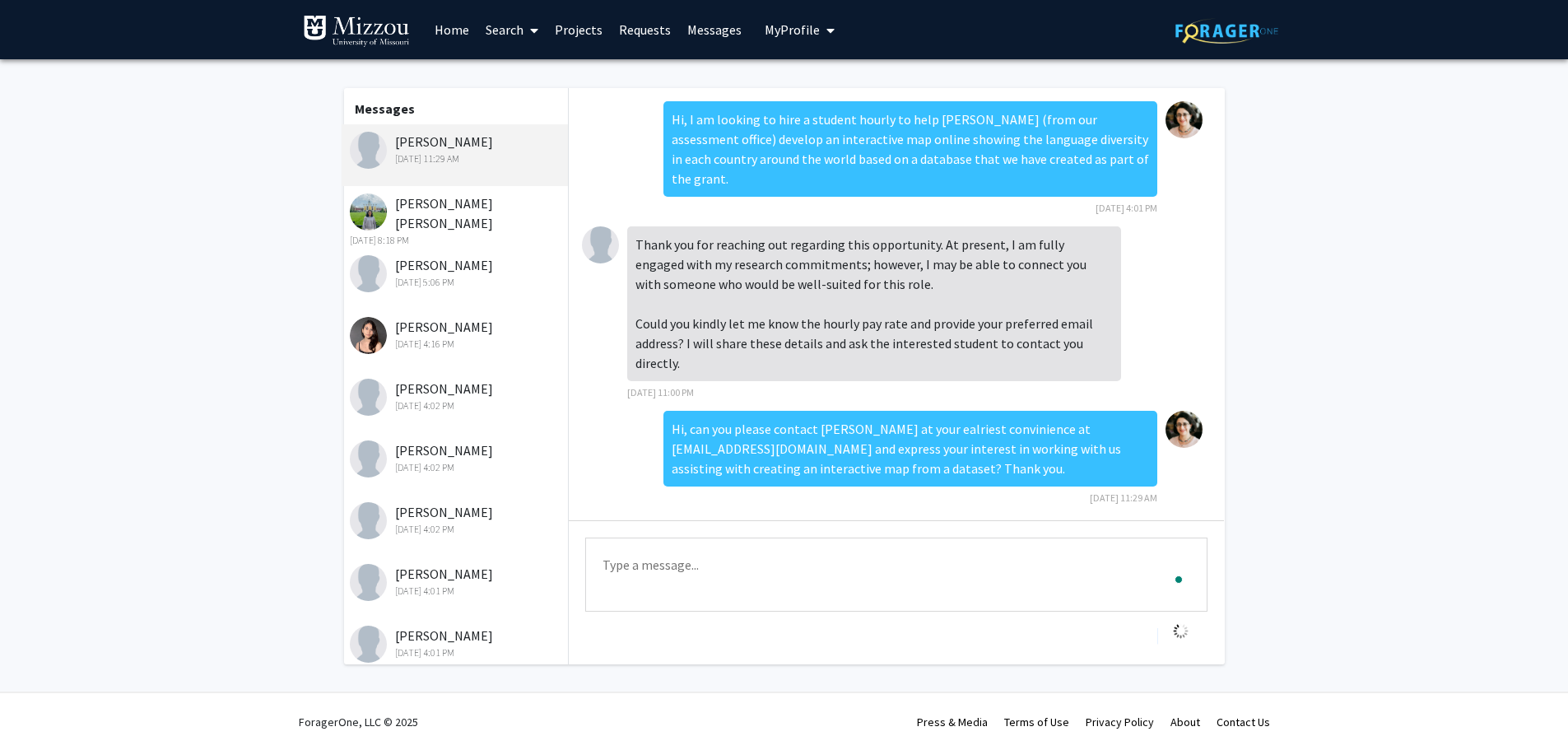
scroll to position [9, 0]
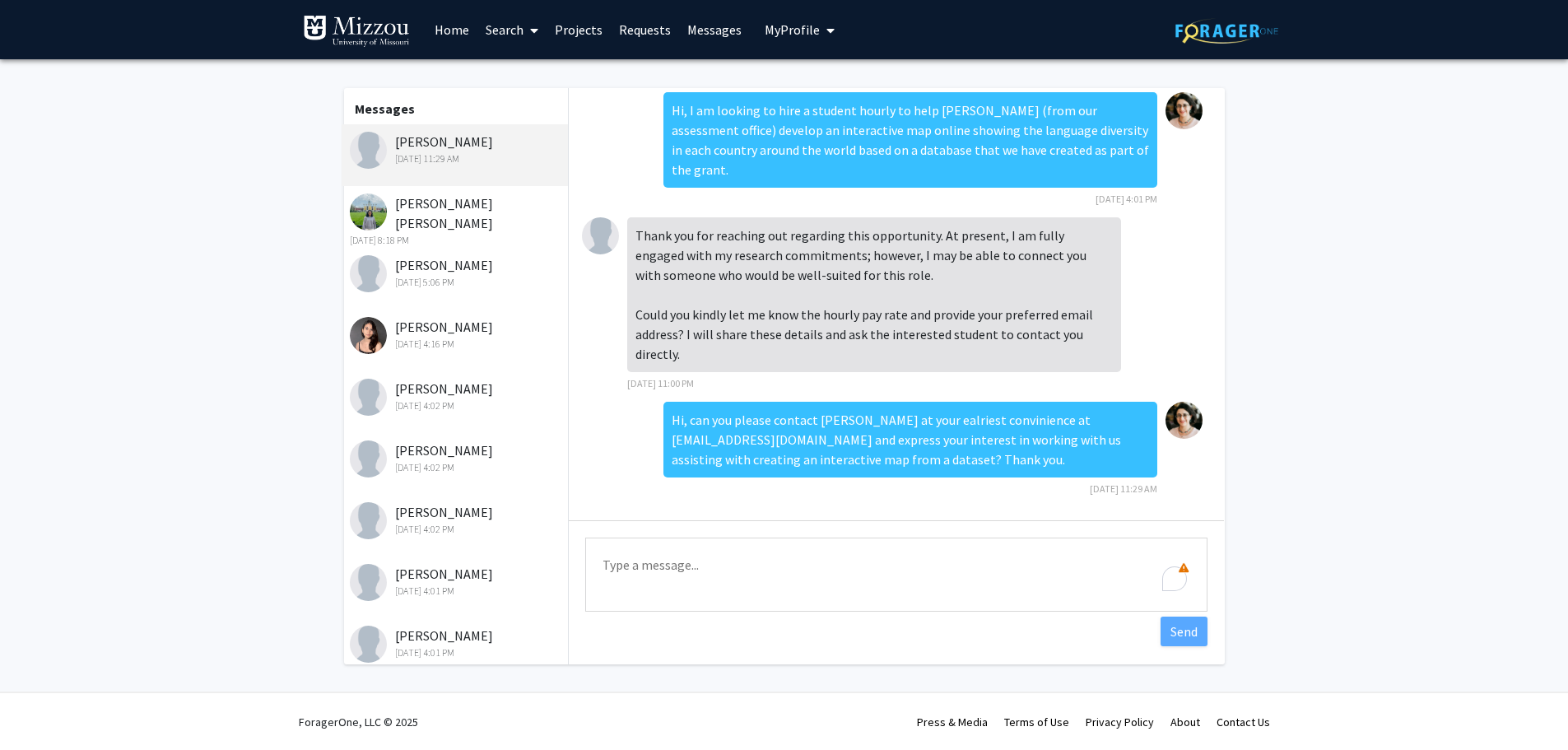
click at [421, 147] on div "Krishna Karra Oct 7, 2025 11:29 AM" at bounding box center [457, 149] width 215 height 35
click at [419, 206] on div "Rohitha Sresta Ganji Sep 24, 2025 8:18 PM" at bounding box center [457, 220] width 215 height 55
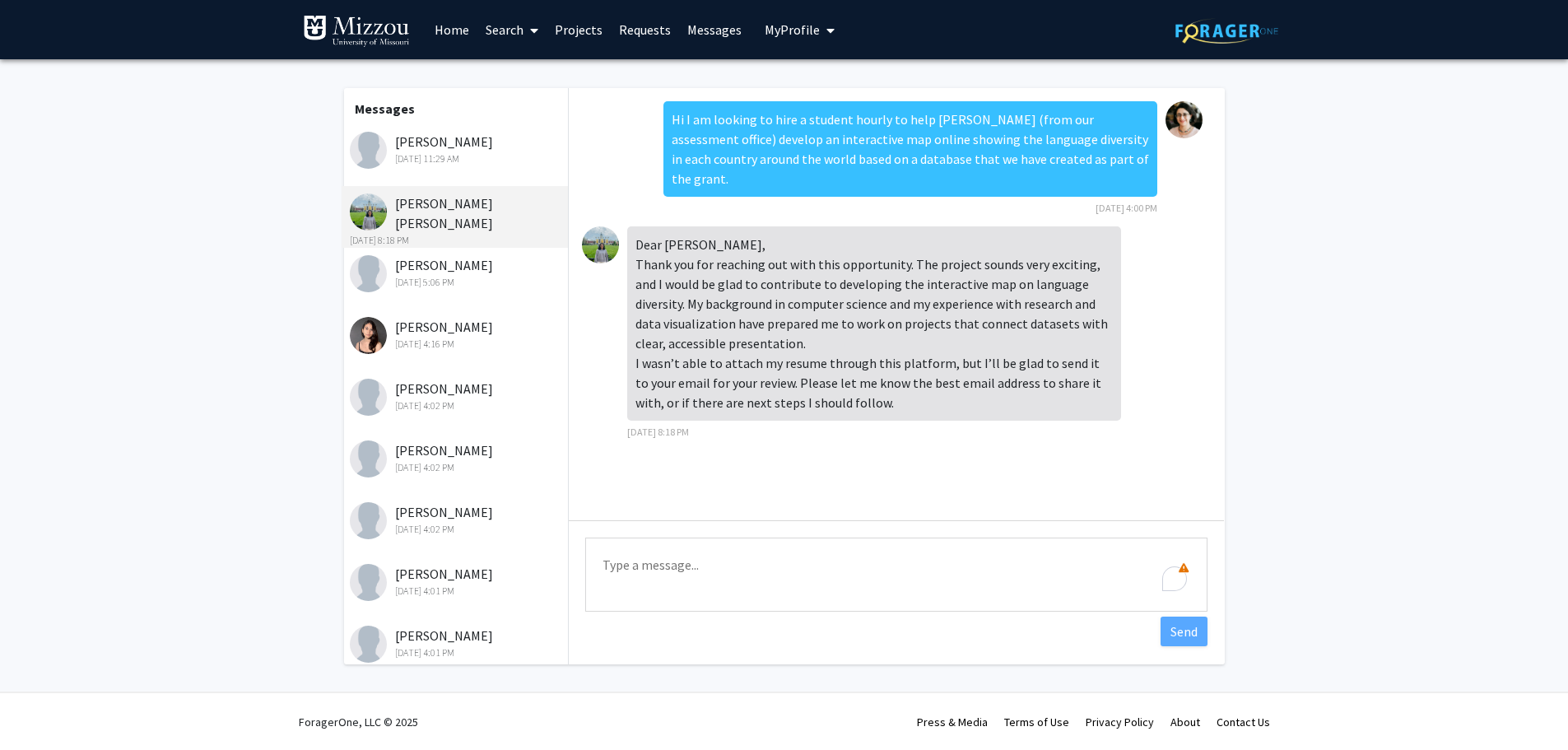
click at [644, 570] on textarea "Type a message" at bounding box center [897, 574] width 622 height 74
paste textarea "Hi, can you please contact Sankalp at your ealriest convinience at shivaprakash…"
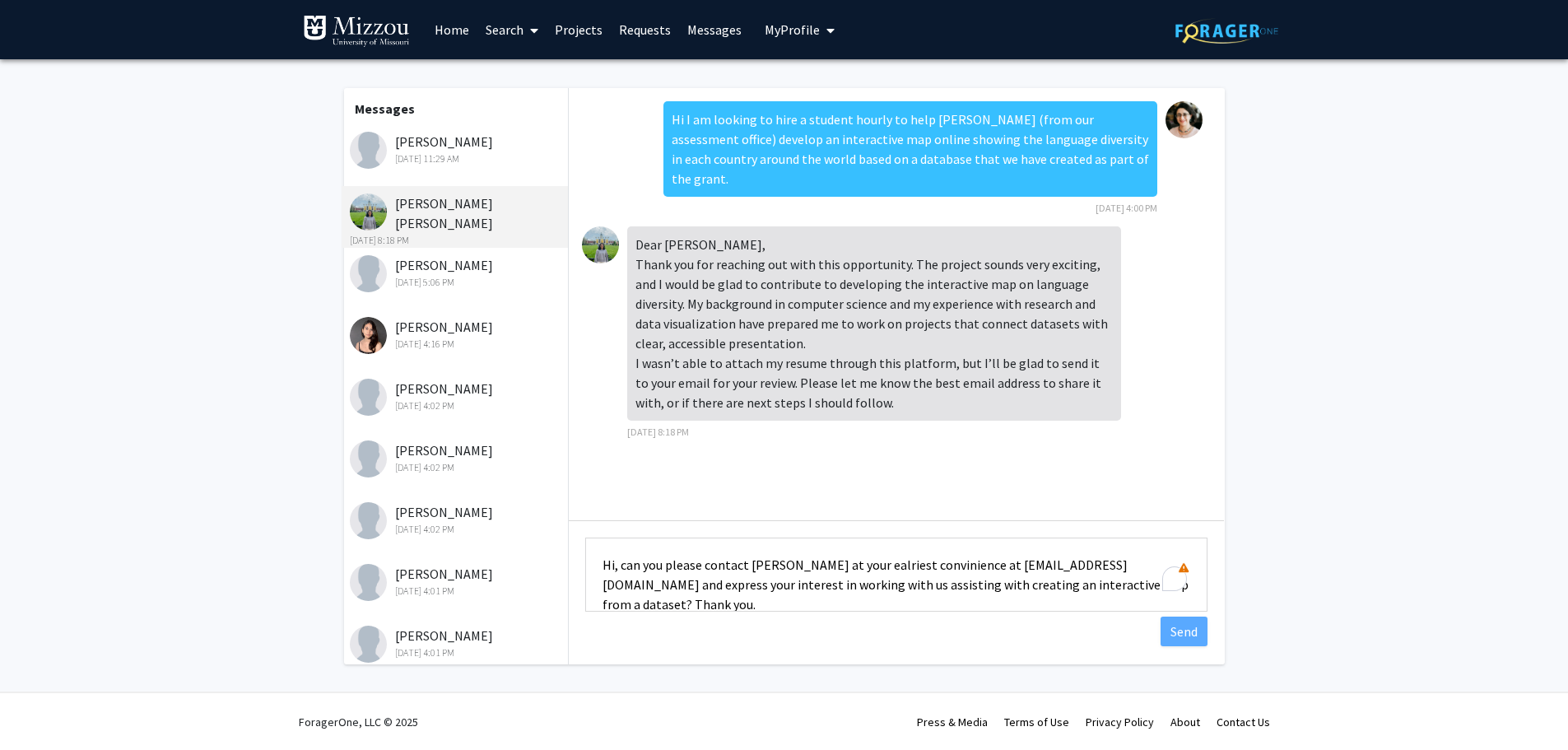
scroll to position [2, 0]
type textarea "Hi, can you please contact Sankalp at your ealriest convinience at shivaprakash…"
click at [1180, 625] on button "Send" at bounding box center [1184, 631] width 47 height 30
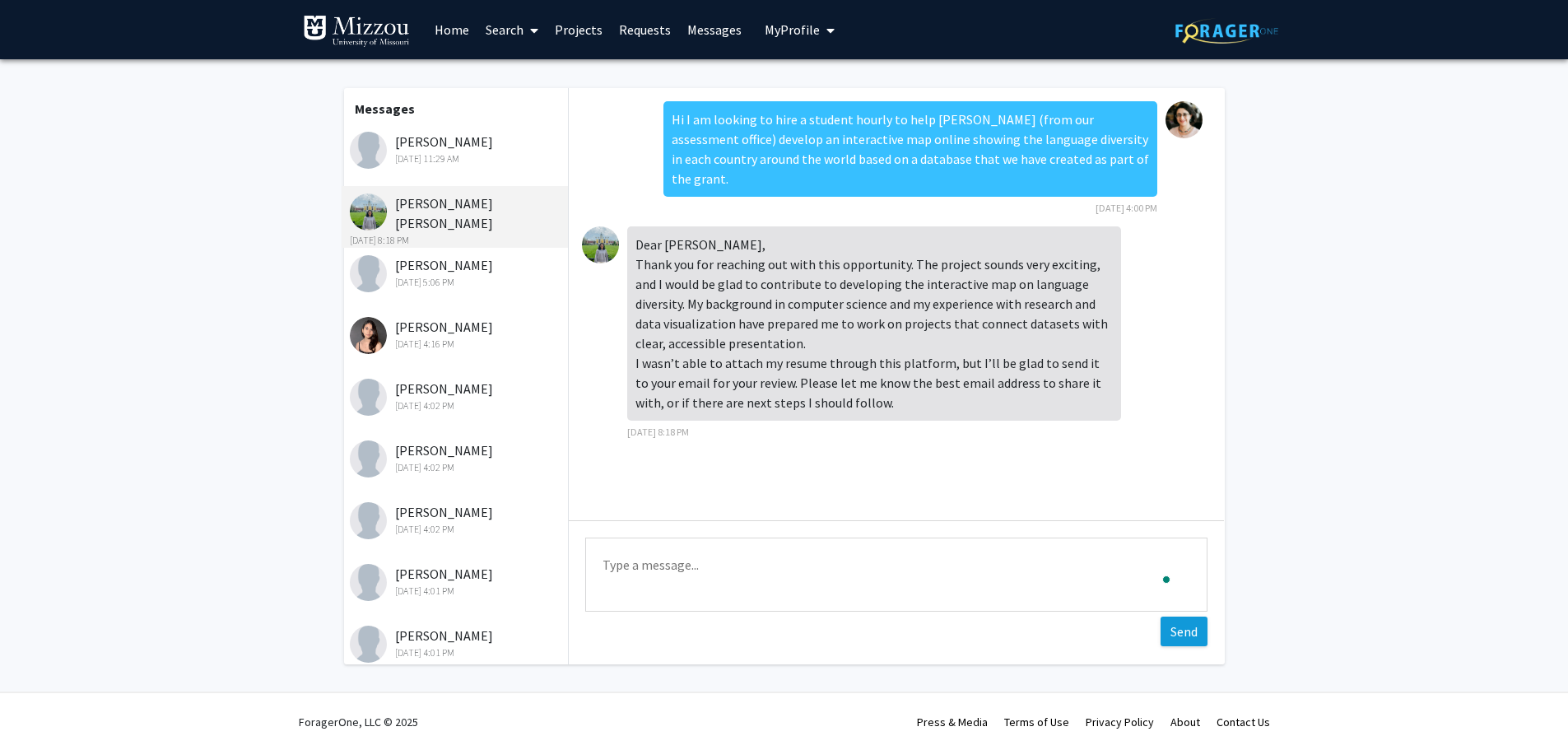
scroll to position [49, 0]
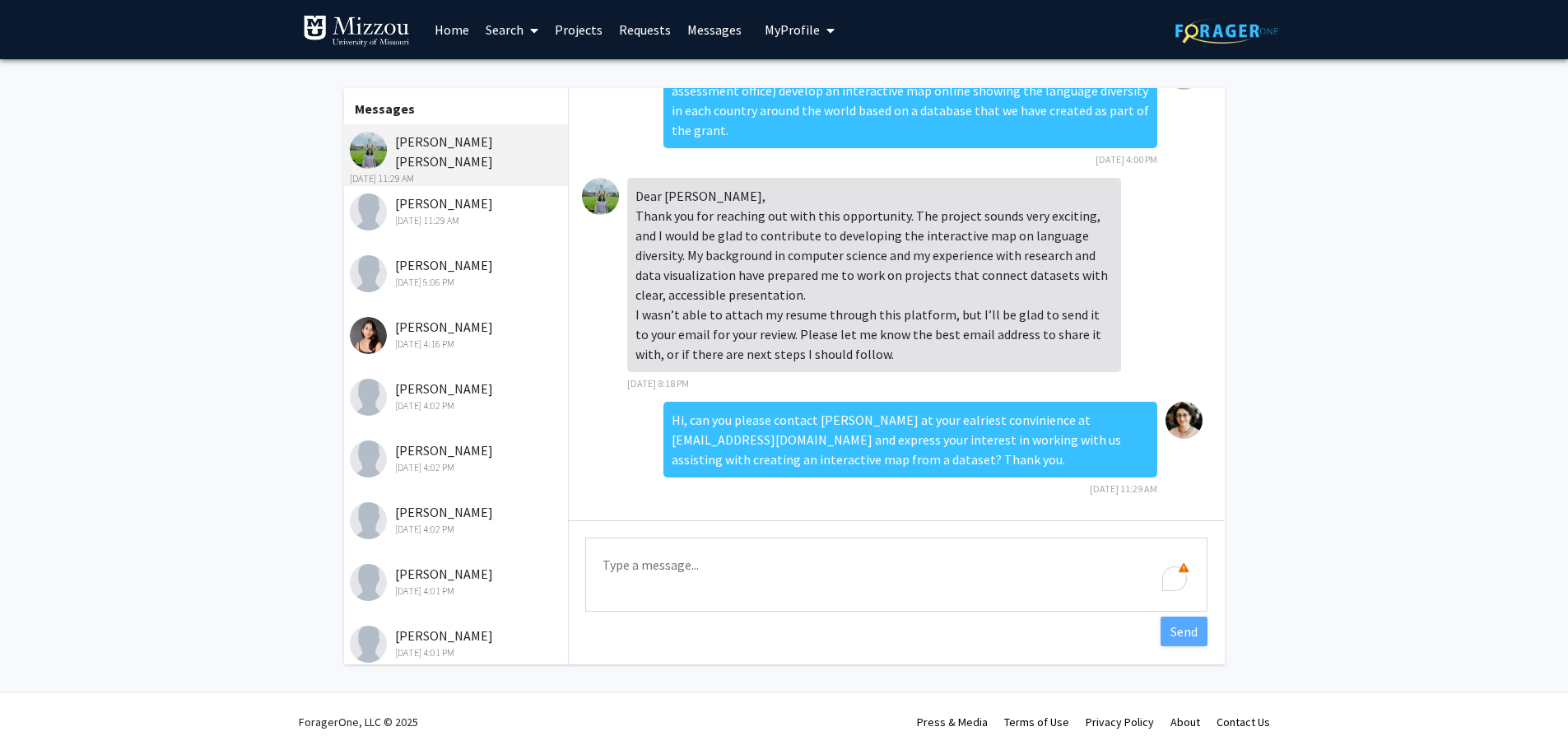
click at [423, 280] on div "Sep 24, 2025 5:06 PM" at bounding box center [457, 281] width 215 height 14
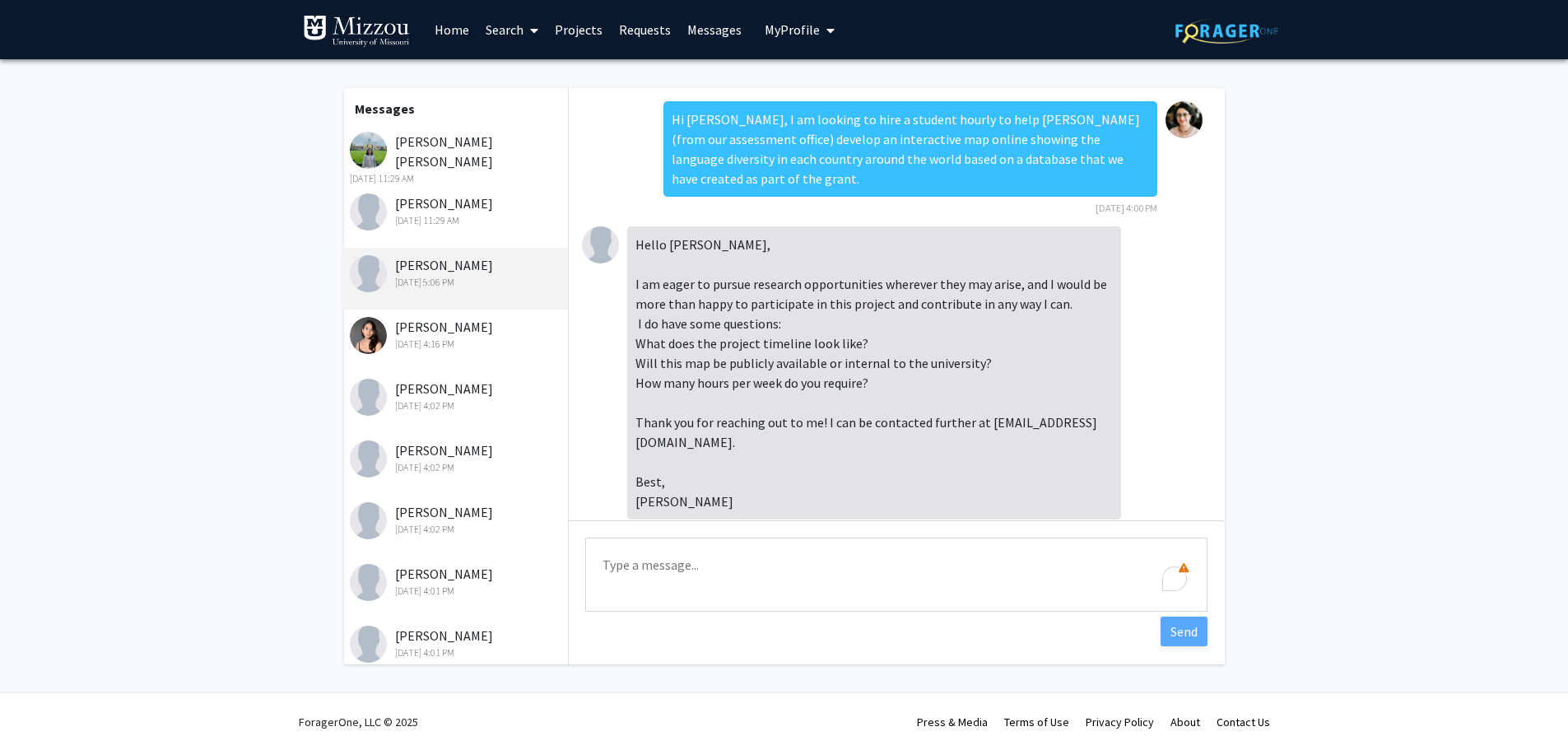
scroll to position [22, 0]
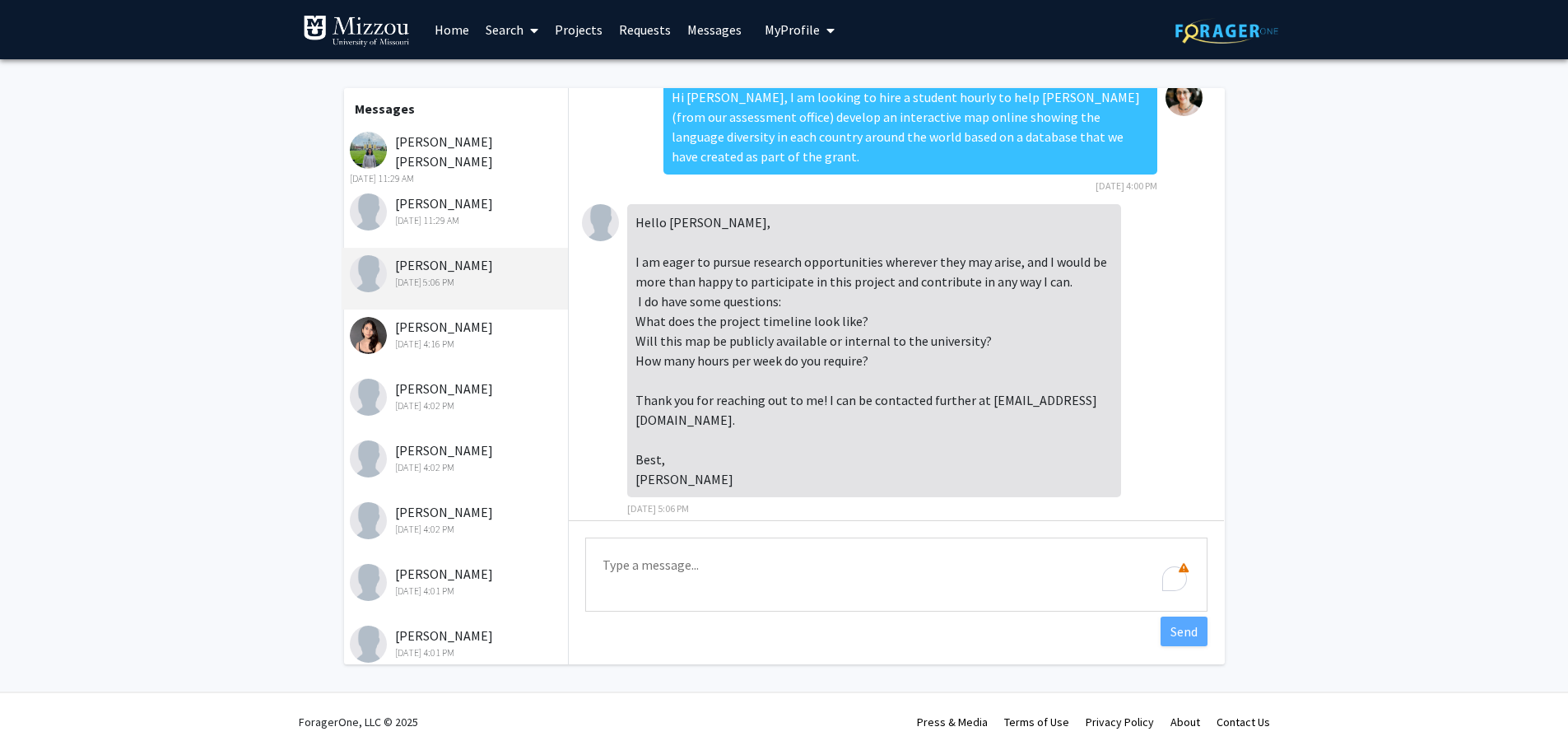
click at [636, 554] on textarea "Type a message" at bounding box center [897, 574] width 622 height 74
paste textarea "Hi, can you please contact Sankalp at your ealriest convinience at shivaprakash…"
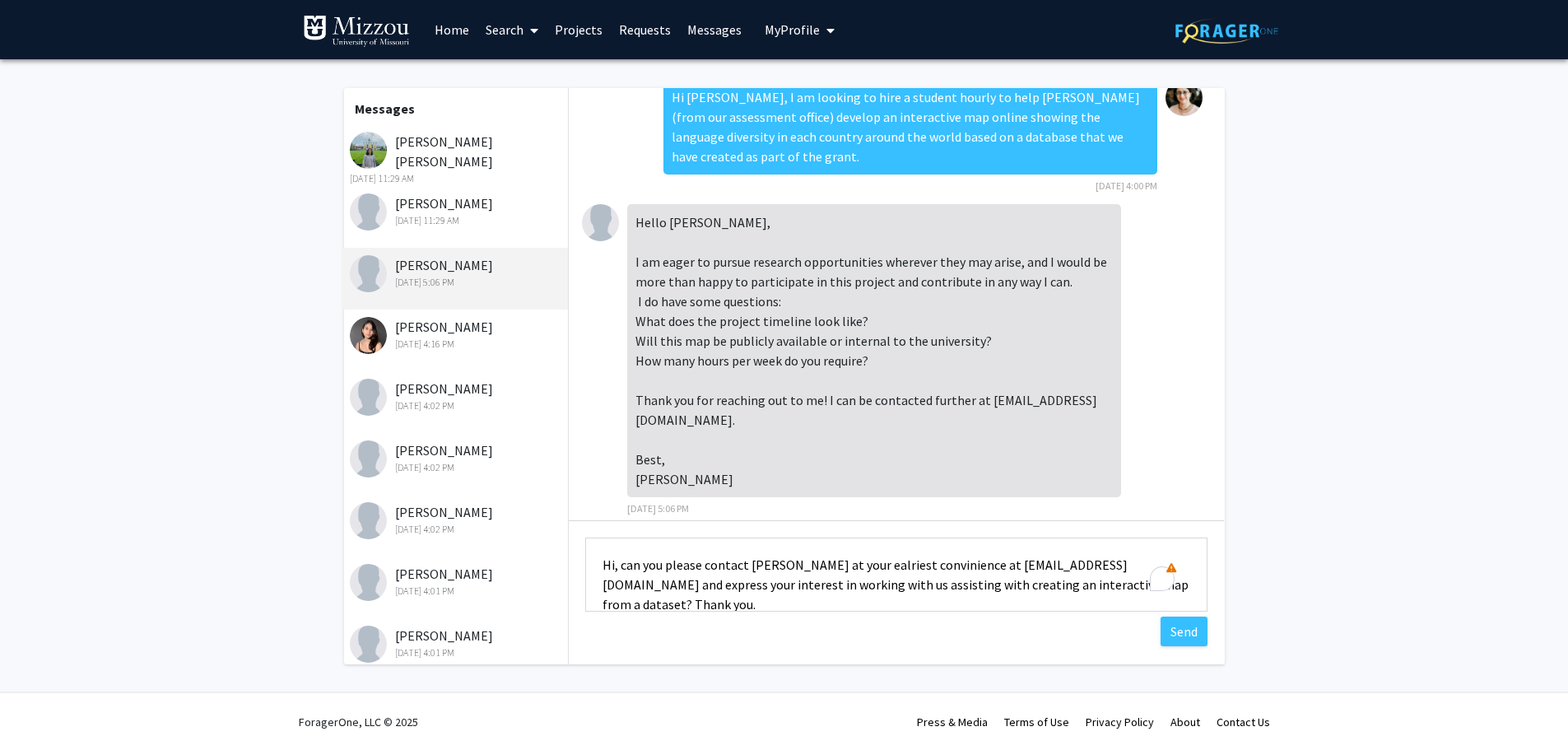
scroll to position [2, 0]
type textarea "Hi, can you please contact Sankalp at your ealriest convinience at shivaprakash…"
click at [1179, 627] on button "Send" at bounding box center [1184, 631] width 47 height 30
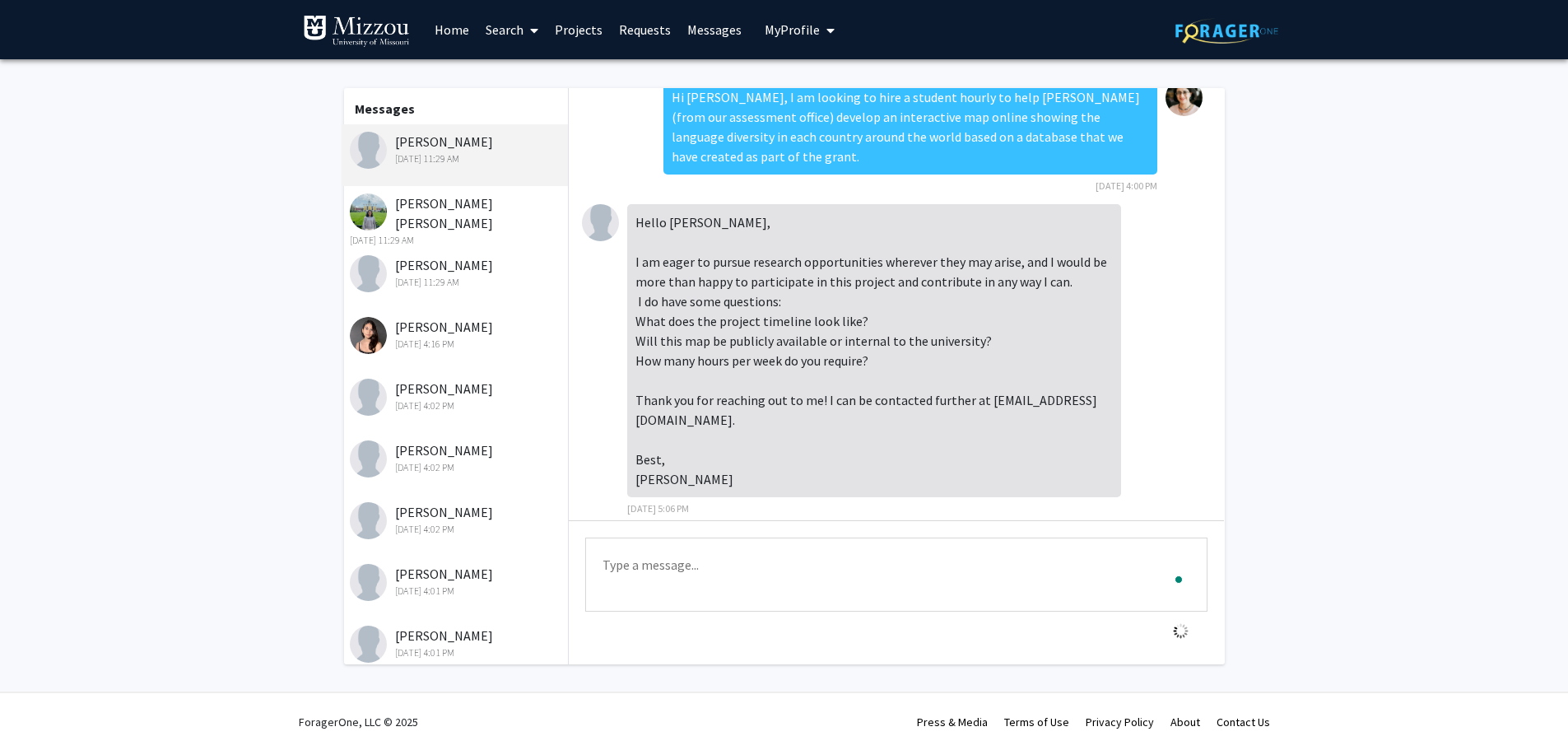
scroll to position [128, 0]
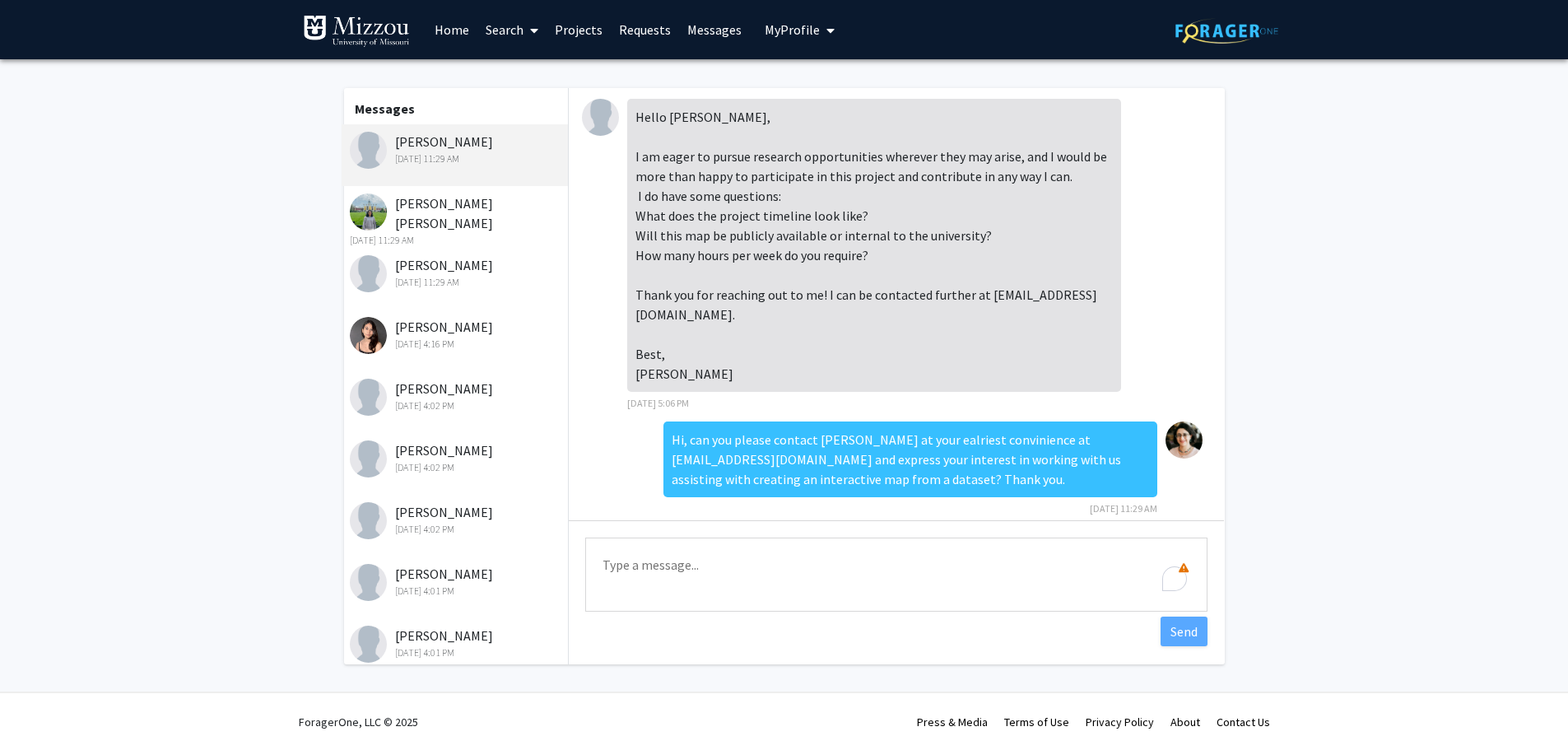
click at [437, 327] on div "Aahana Bharadwaj Sep 24, 2025 4:16 PM" at bounding box center [457, 334] width 215 height 35
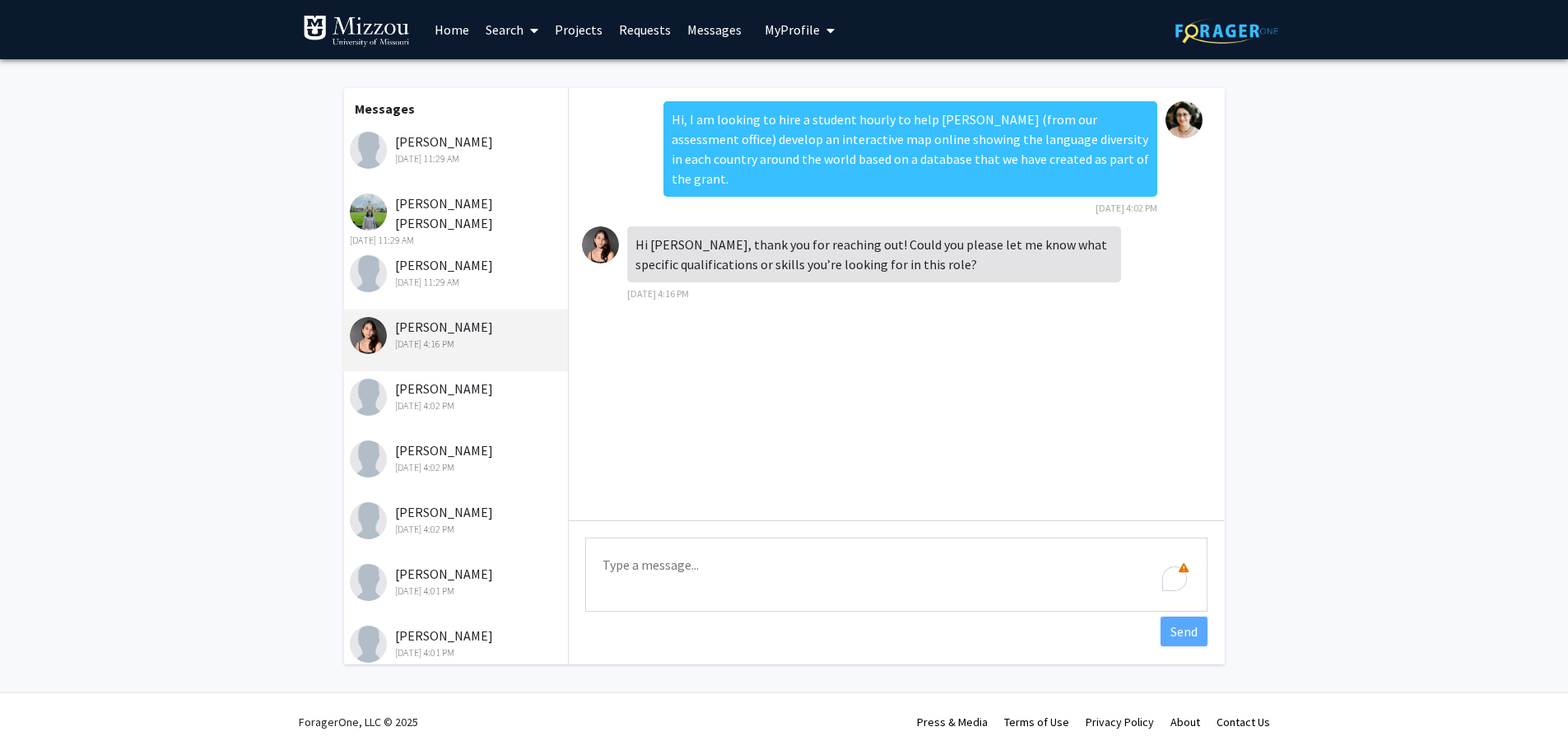
click at [644, 560] on textarea "Type a message" at bounding box center [897, 574] width 622 height 74
paste textarea "Hi, can you please contact Sankalp at your ealriest convinience at shivaprakash…"
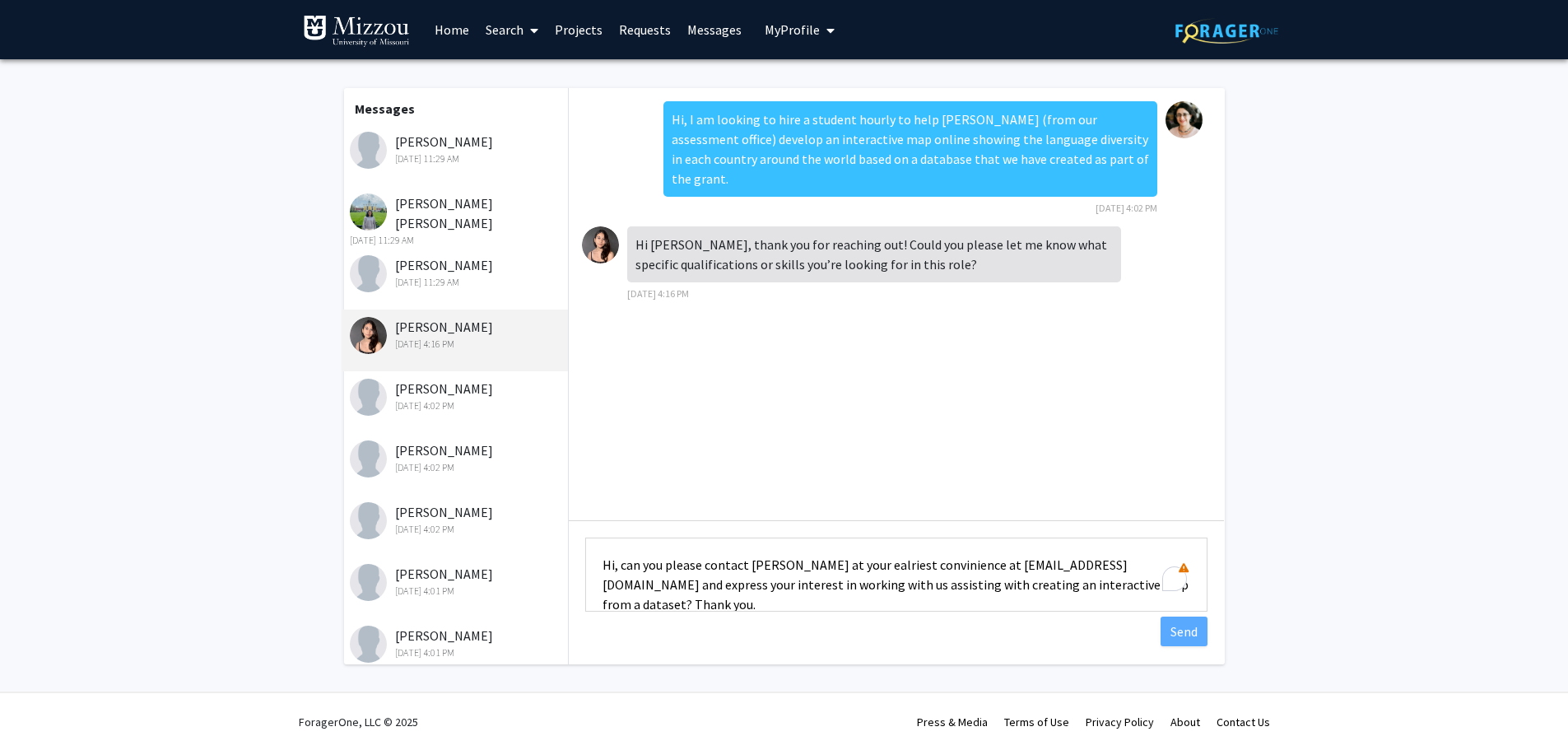
scroll to position [2, 0]
type textarea "Hi, can you please contact Sankalp at your ealriest convinience at shivaprakash…"
click at [1197, 634] on button "Send" at bounding box center [1184, 631] width 47 height 30
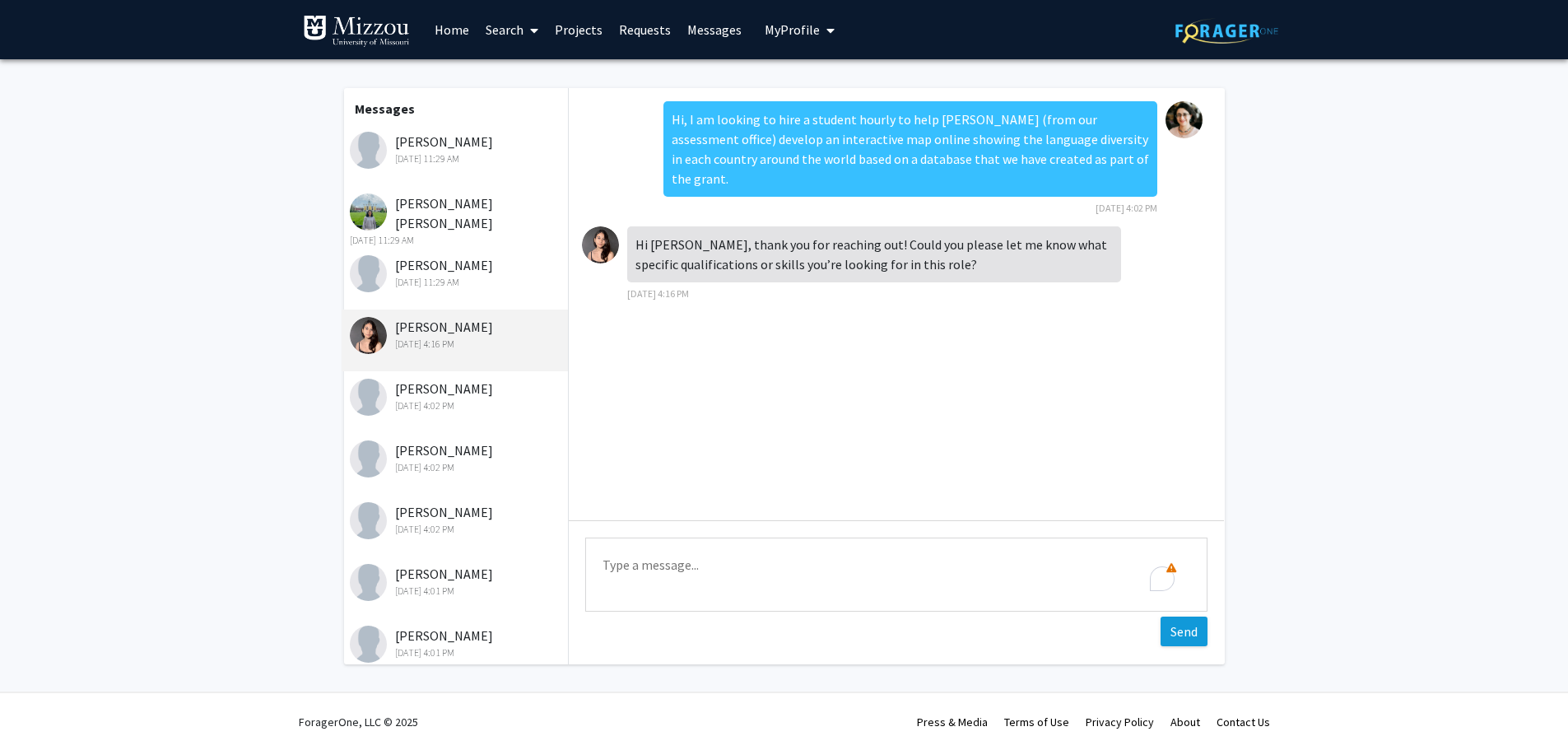
scroll to position [0, 0]
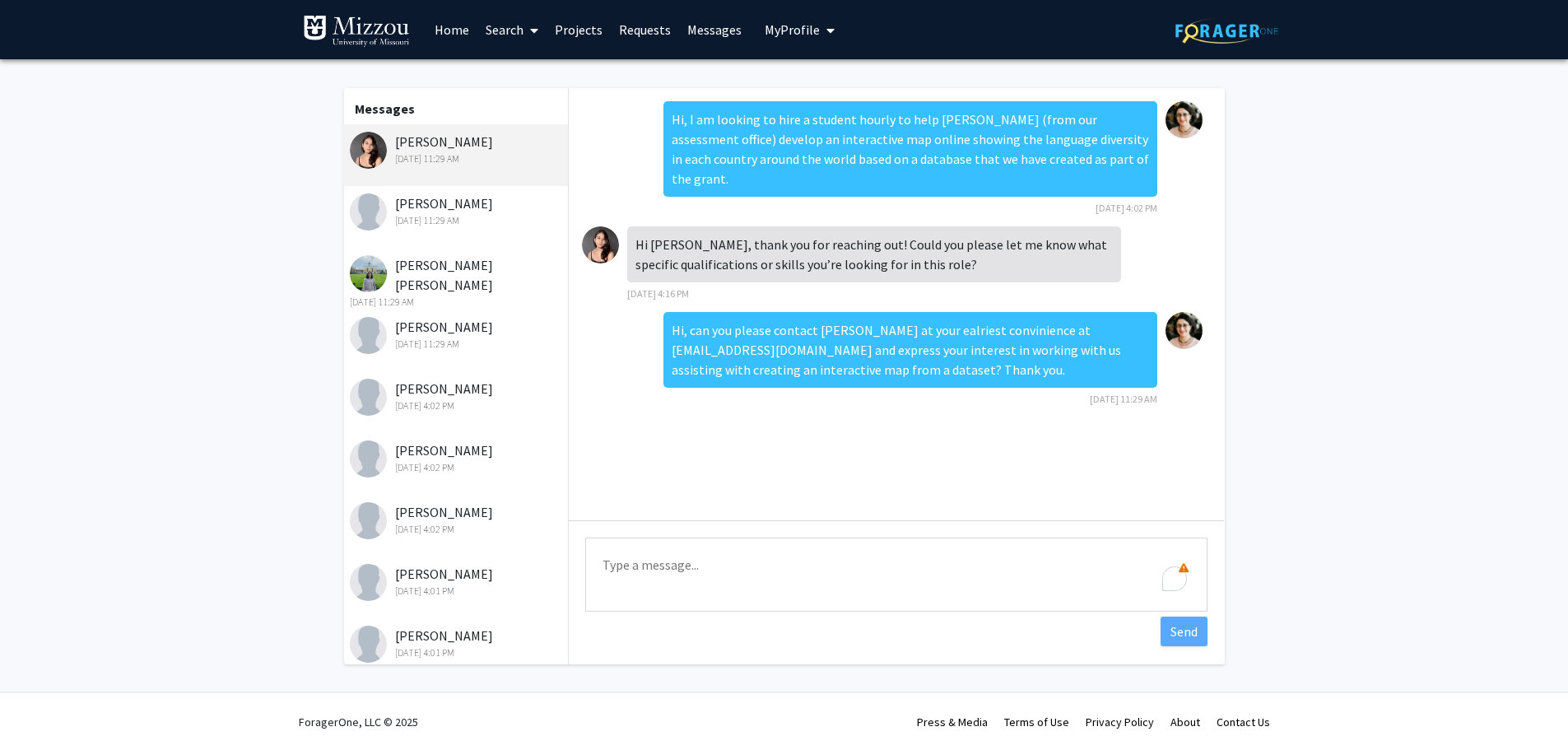
click at [442, 387] on div "Henry Klepper Sep 24, 2025 4:02 PM" at bounding box center [457, 396] width 215 height 35
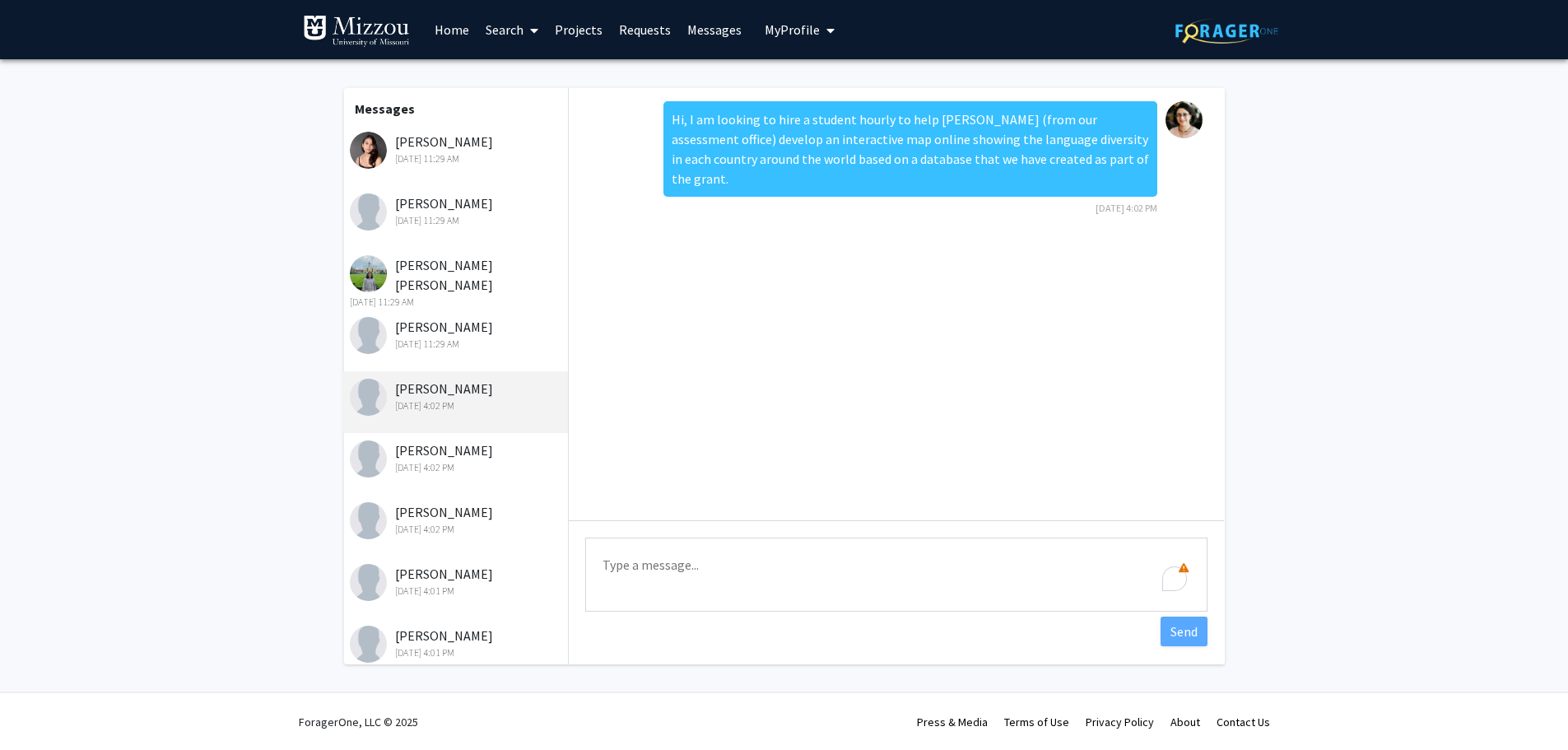
click at [425, 458] on div "Sevara Pulatova Sep 24, 2025 4:02 PM" at bounding box center [457, 458] width 215 height 35
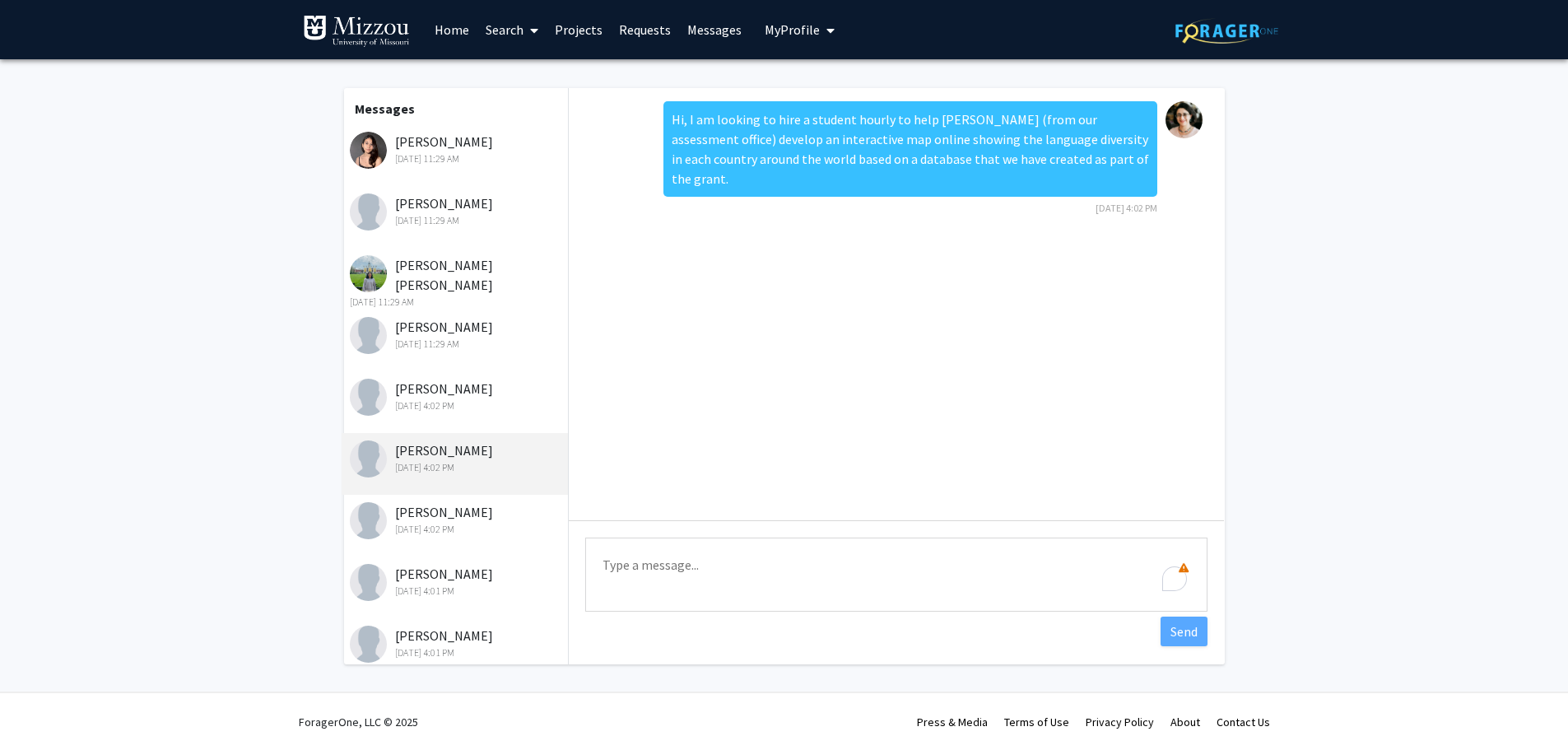
click at [429, 515] on div "Sam Eiken Sep 24, 2025 4:02 PM" at bounding box center [457, 520] width 215 height 35
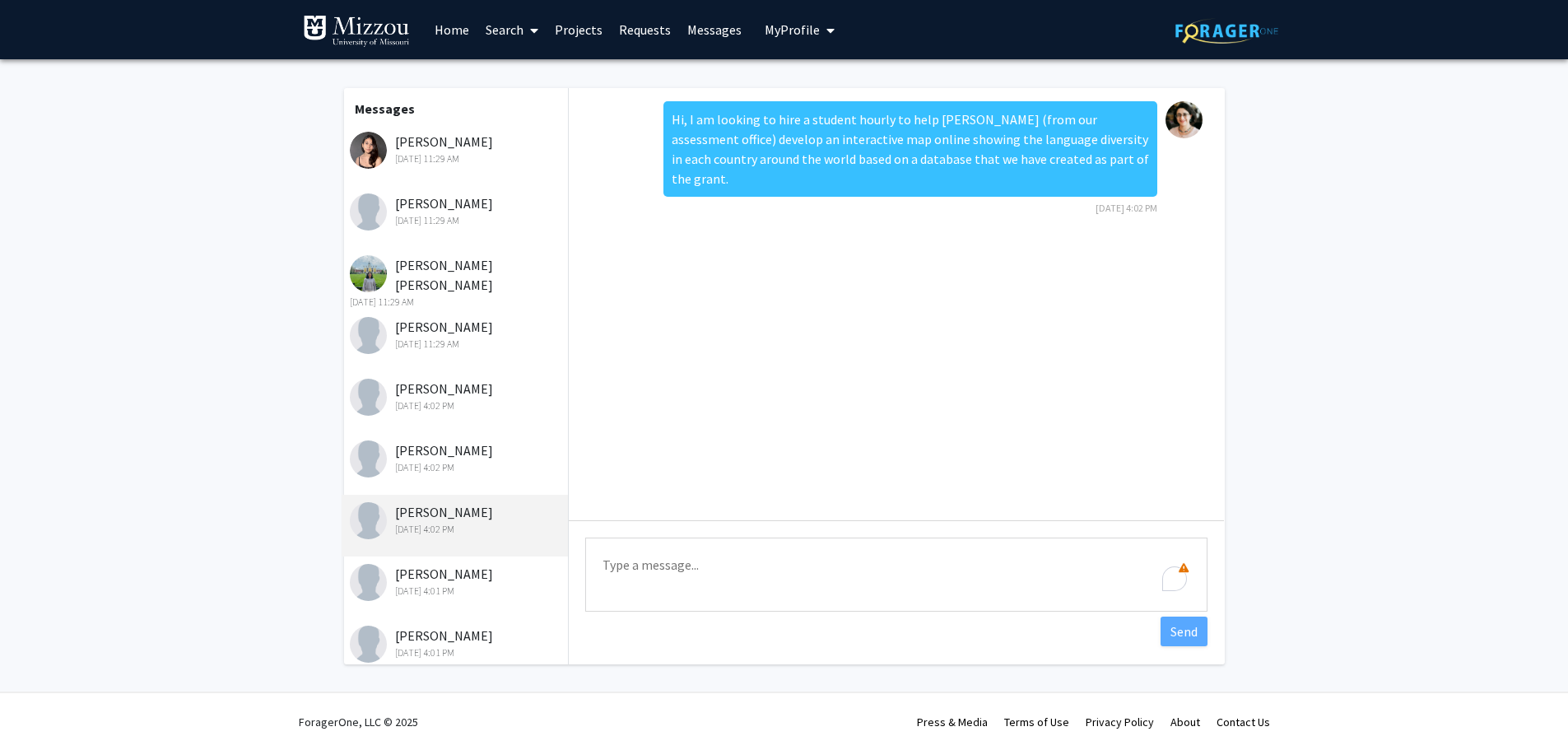
click at [424, 570] on div "Spencer Niemeyer Sep 24, 2025 4:01 PM" at bounding box center [457, 581] width 215 height 35
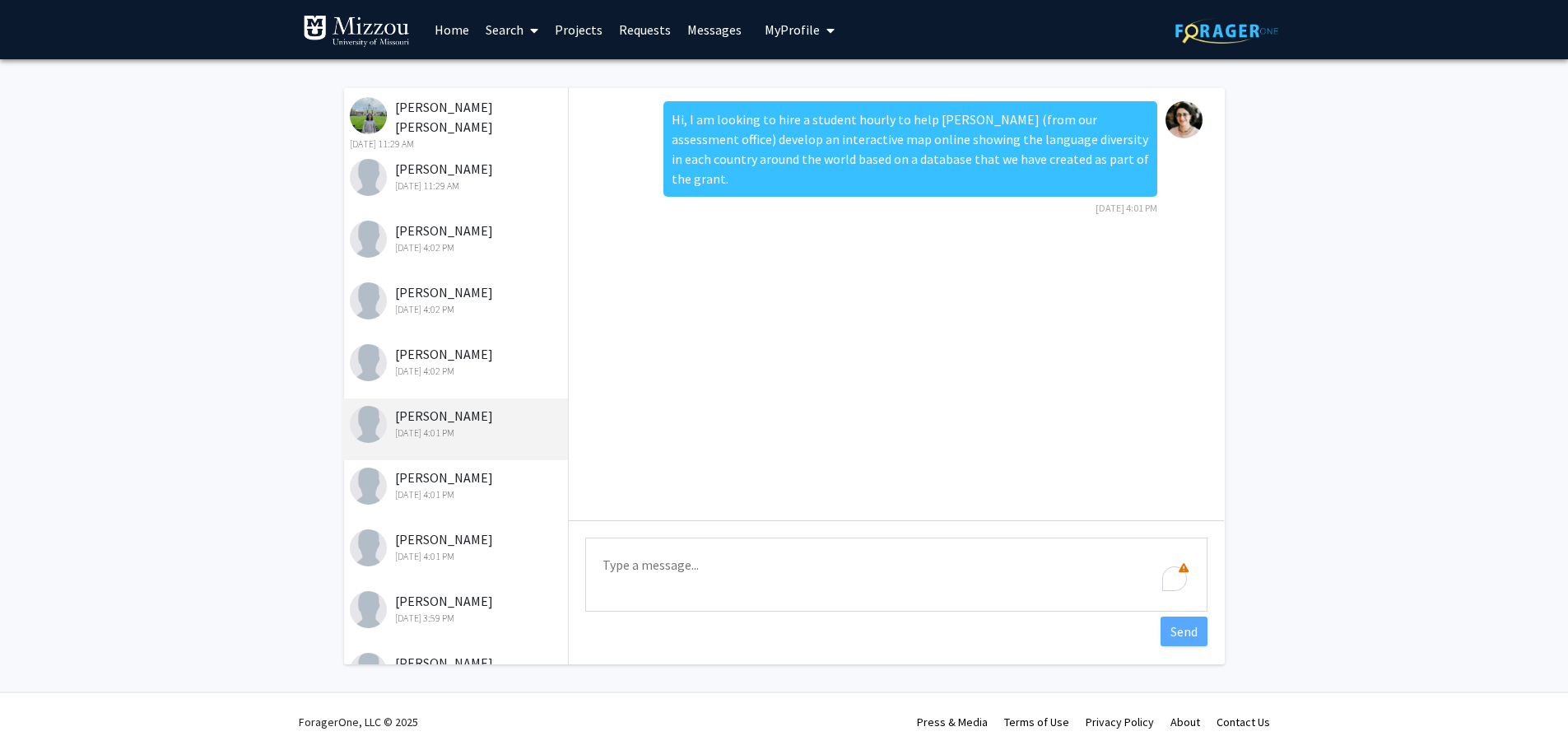
scroll to position [164, 0]
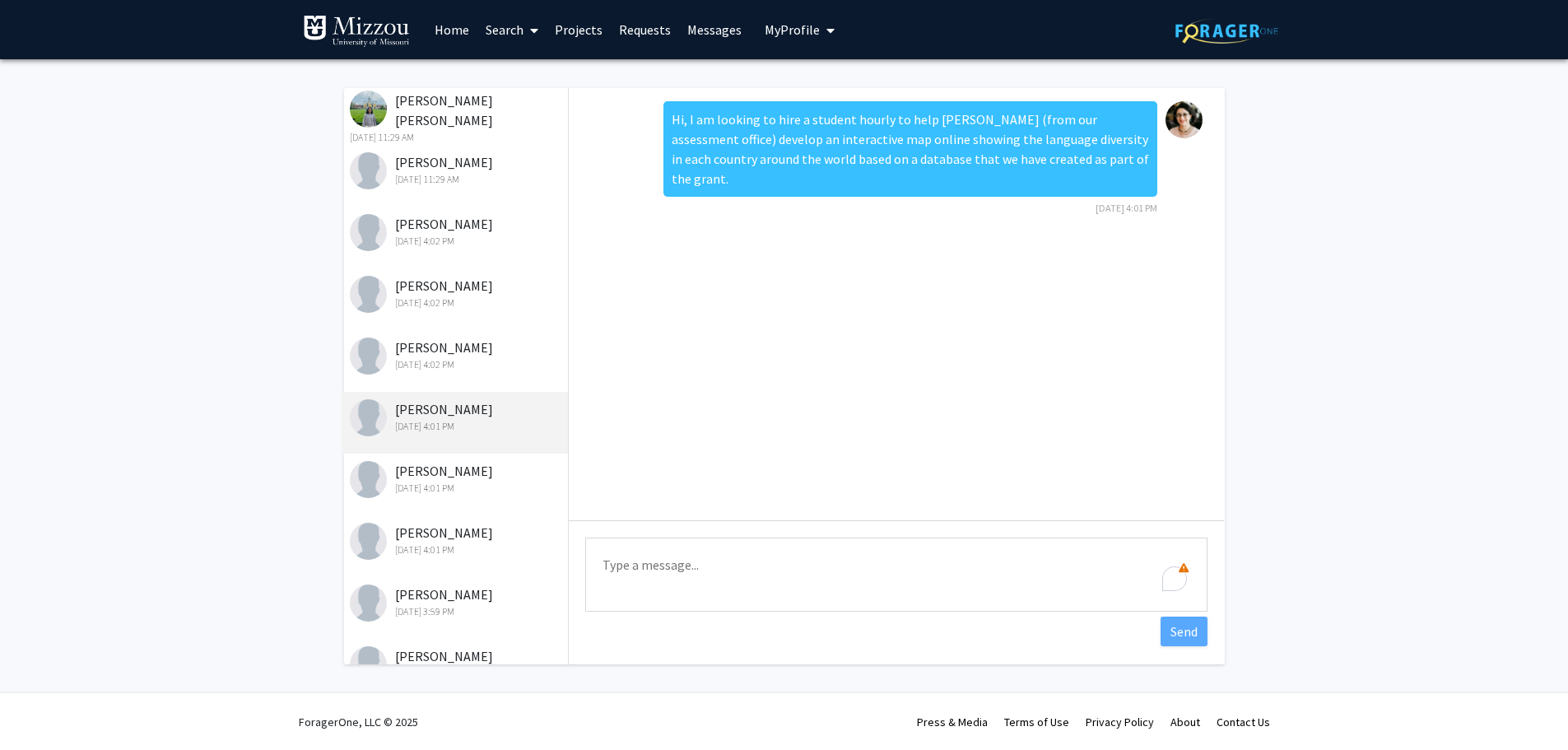
click at [424, 470] on div "Jace Ellis Sep 24, 2025 4:01 PM" at bounding box center [457, 478] width 215 height 35
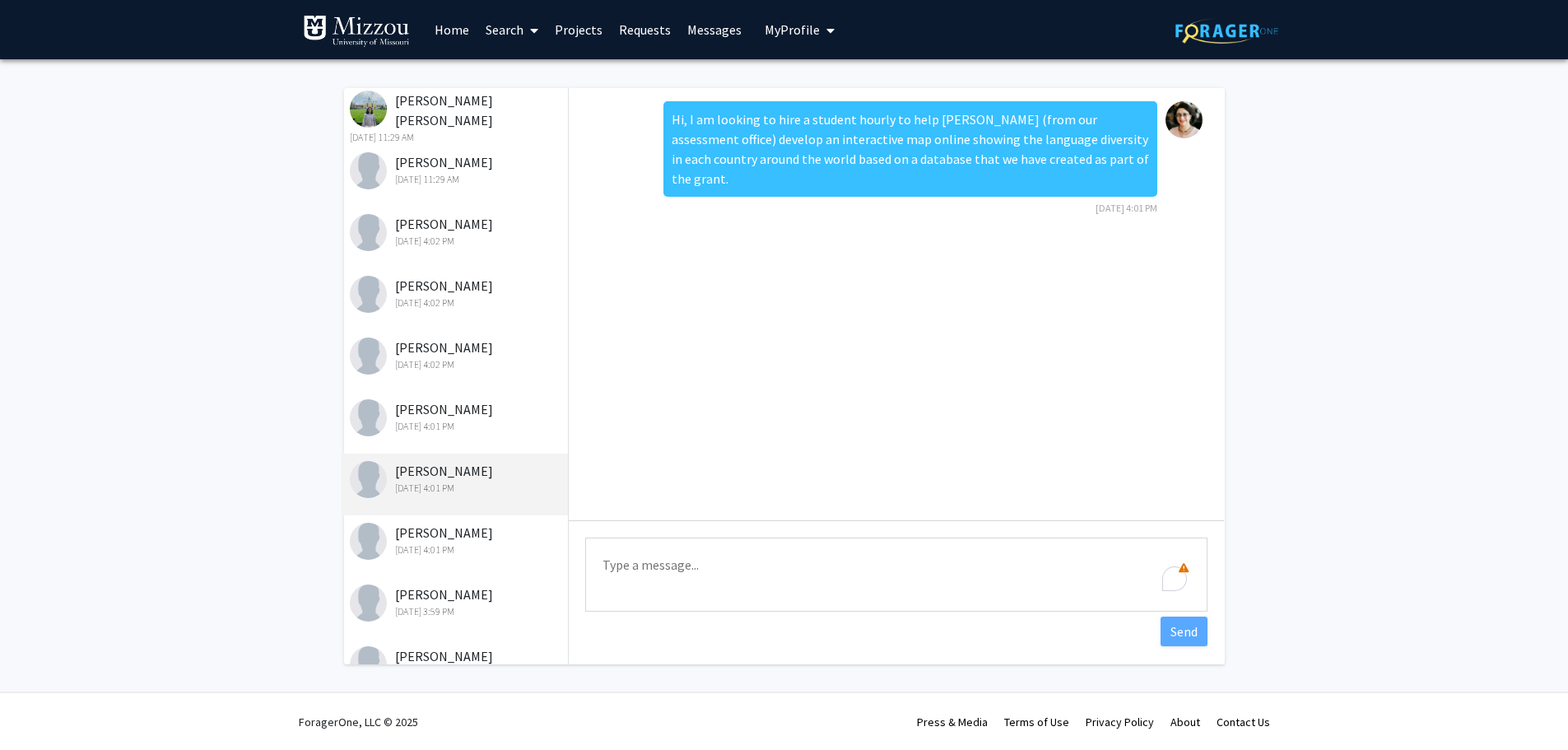
click at [437, 529] on div "Arjun Garikapaty Sep 24, 2025 4:01 PM" at bounding box center [457, 540] width 215 height 35
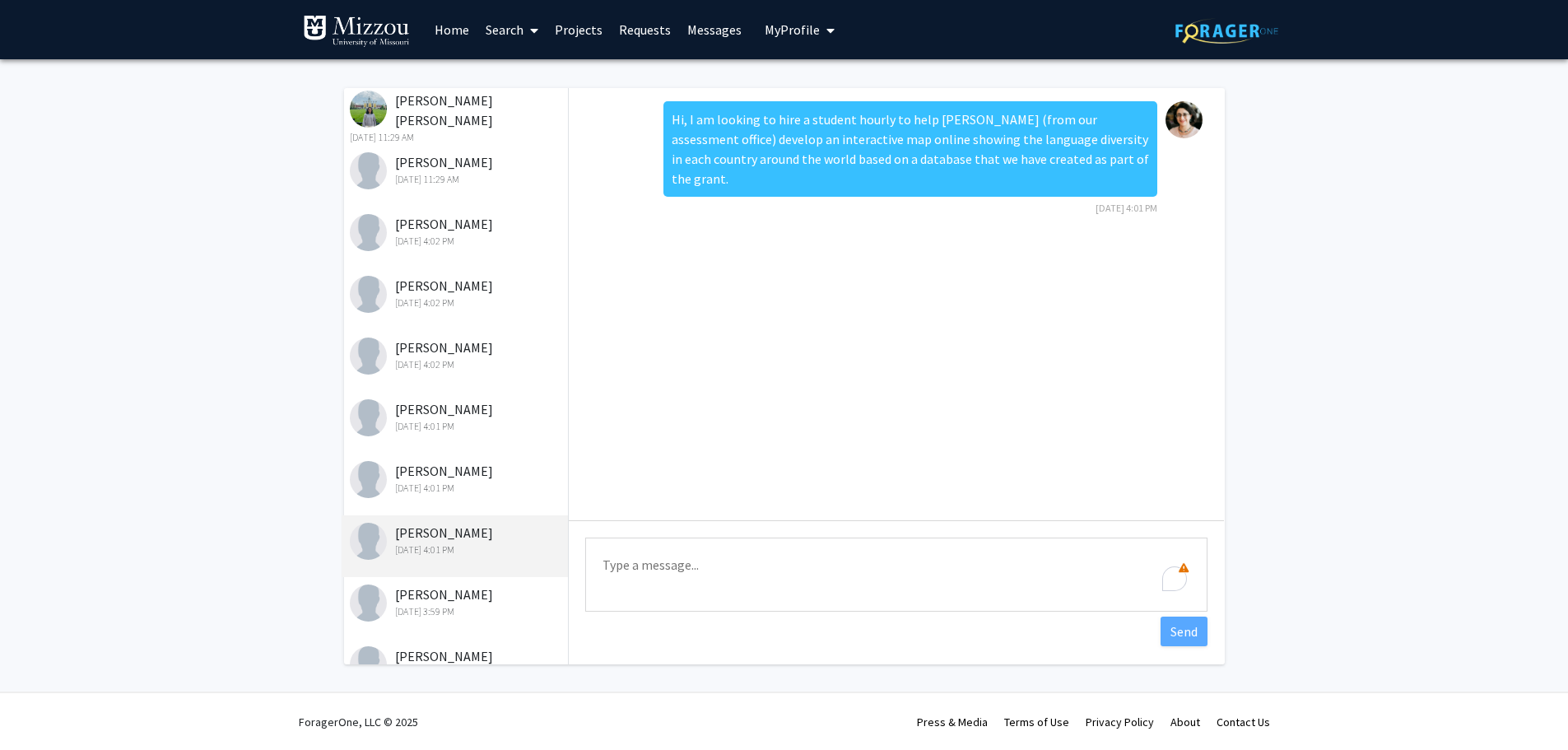
click at [438, 589] on div "Kaden Thompson Sep 24, 2025 3:59 PM" at bounding box center [457, 602] width 215 height 35
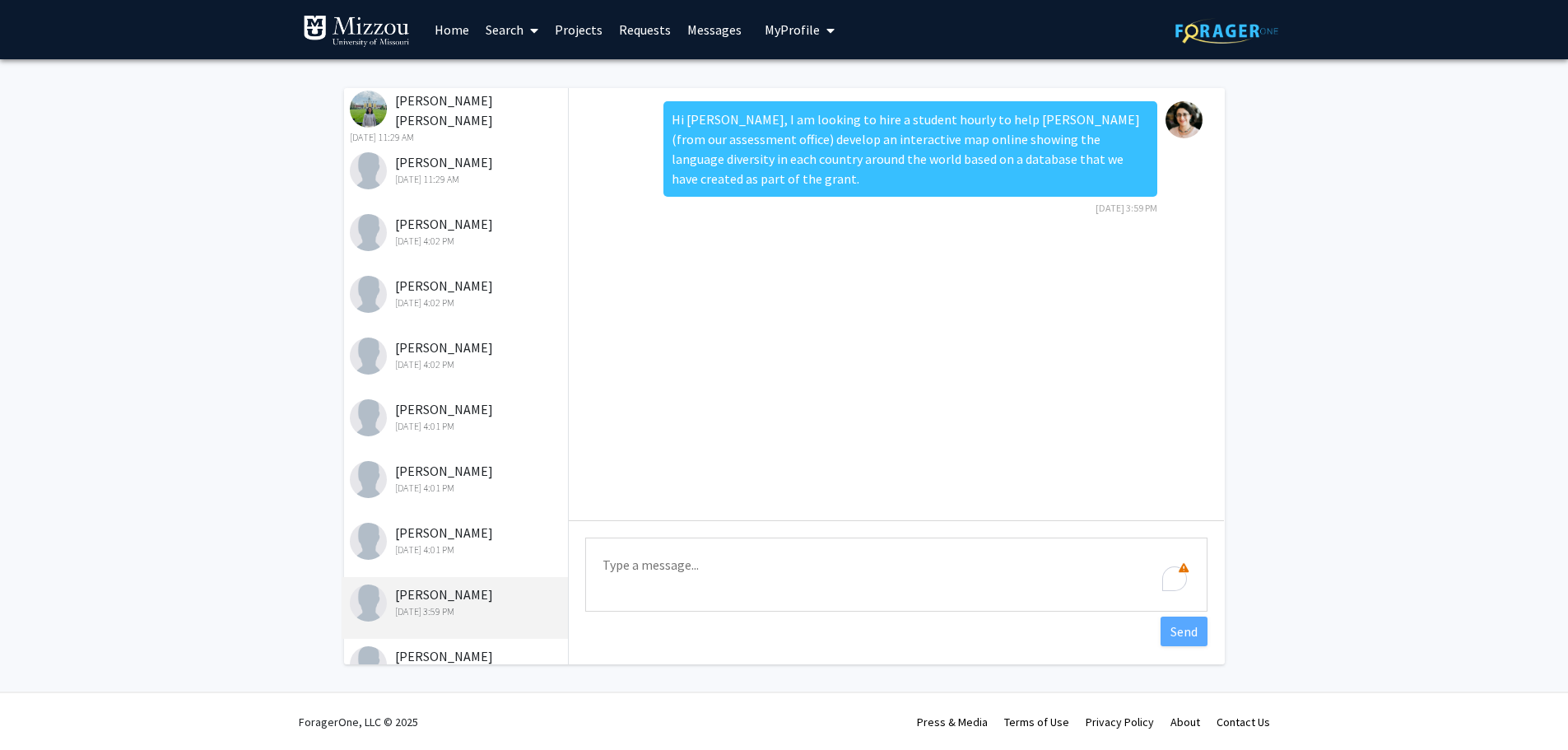
scroll to position [201, 0]
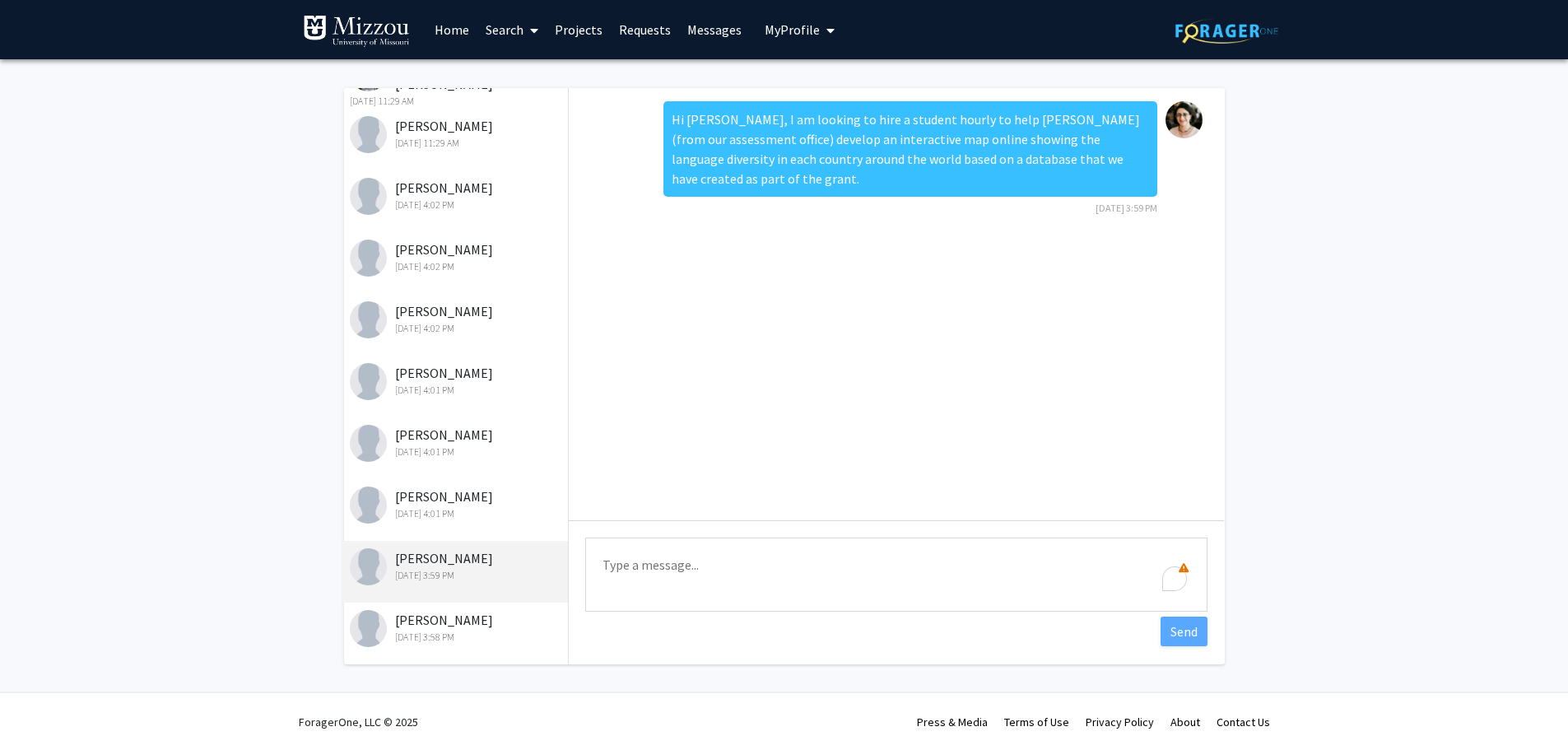
click at [434, 617] on div "Brendan McLaughlin Sep 24, 2025 3:58 PM" at bounding box center [457, 627] width 215 height 35
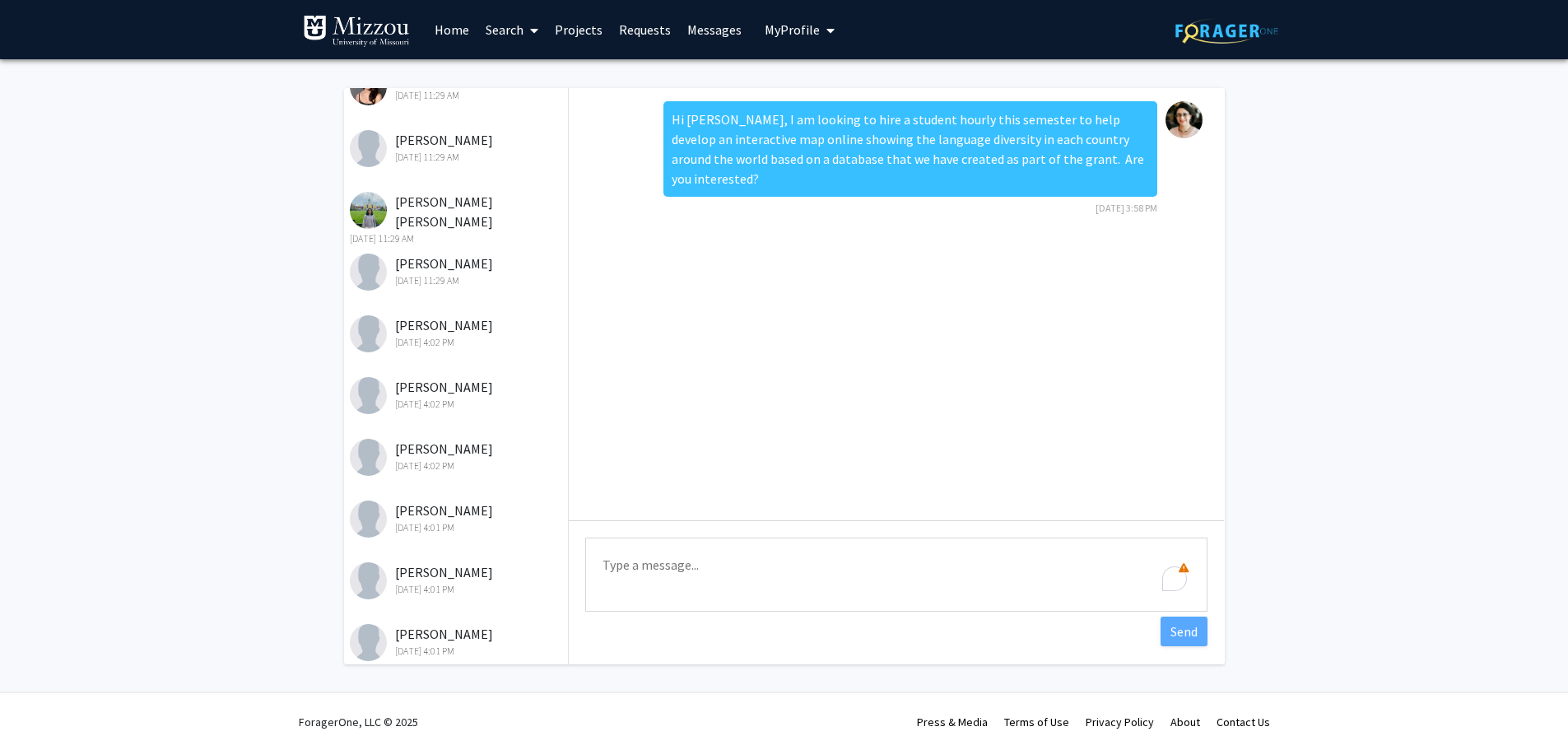
scroll to position [0, 0]
click at [393, 145] on div "Aahana Bharadwaj Oct 7, 2025 11:29 AM" at bounding box center [457, 149] width 215 height 35
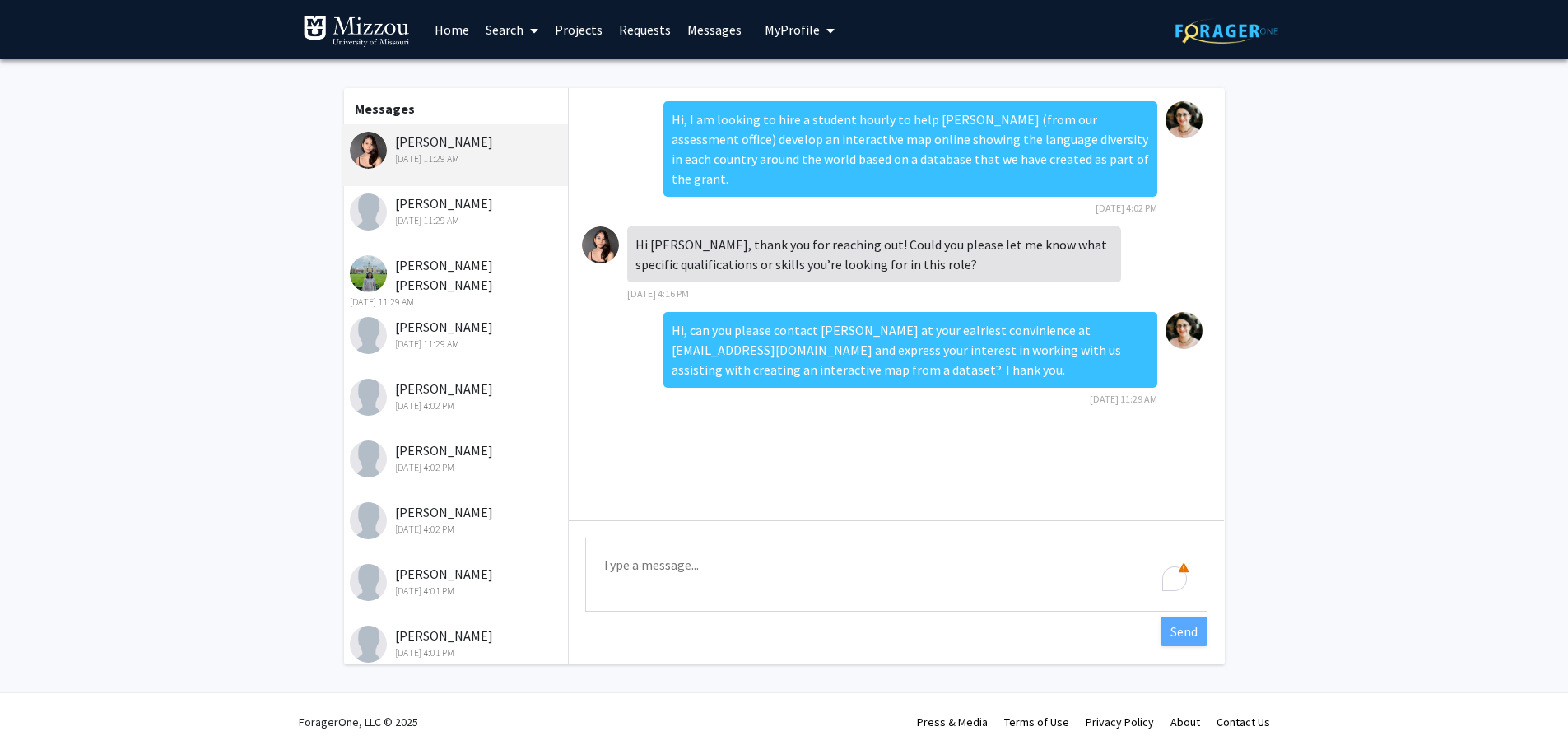
click at [441, 214] on div "Oct 7, 2025 11:29 AM" at bounding box center [457, 220] width 215 height 14
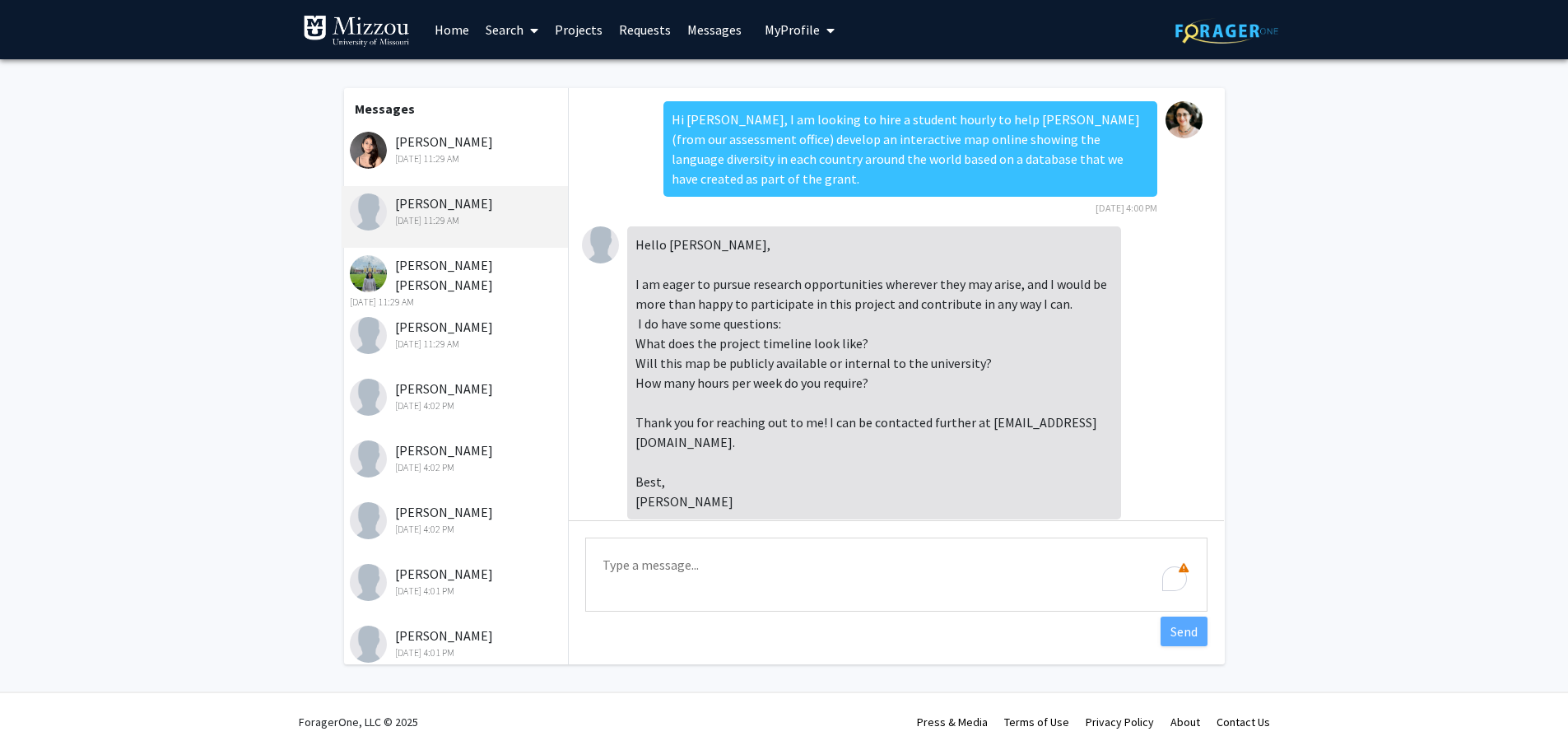
scroll to position [128, 0]
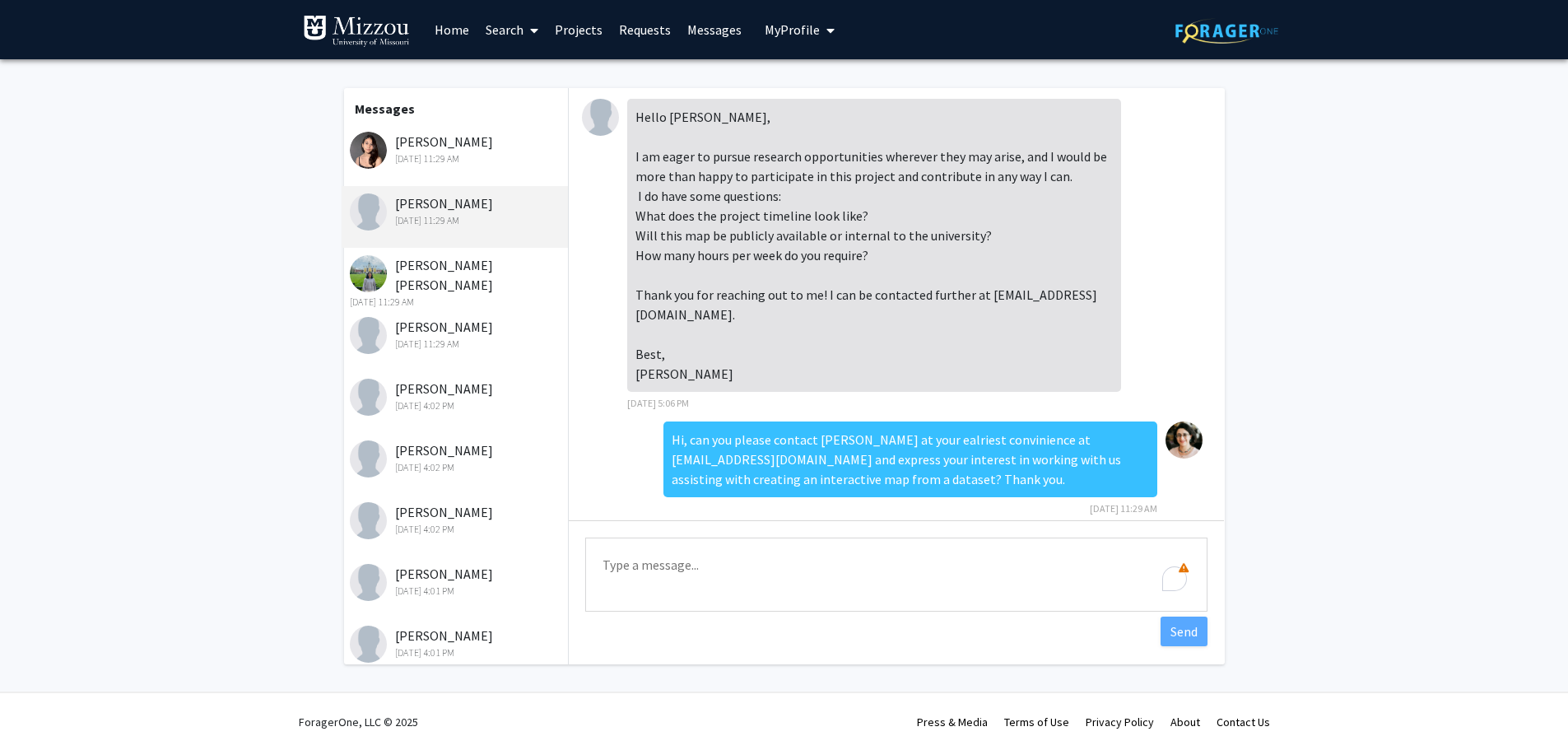
click at [446, 266] on div "Rohitha Sresta Ganji Oct 7, 2025 11:29 AM" at bounding box center [457, 282] width 215 height 55
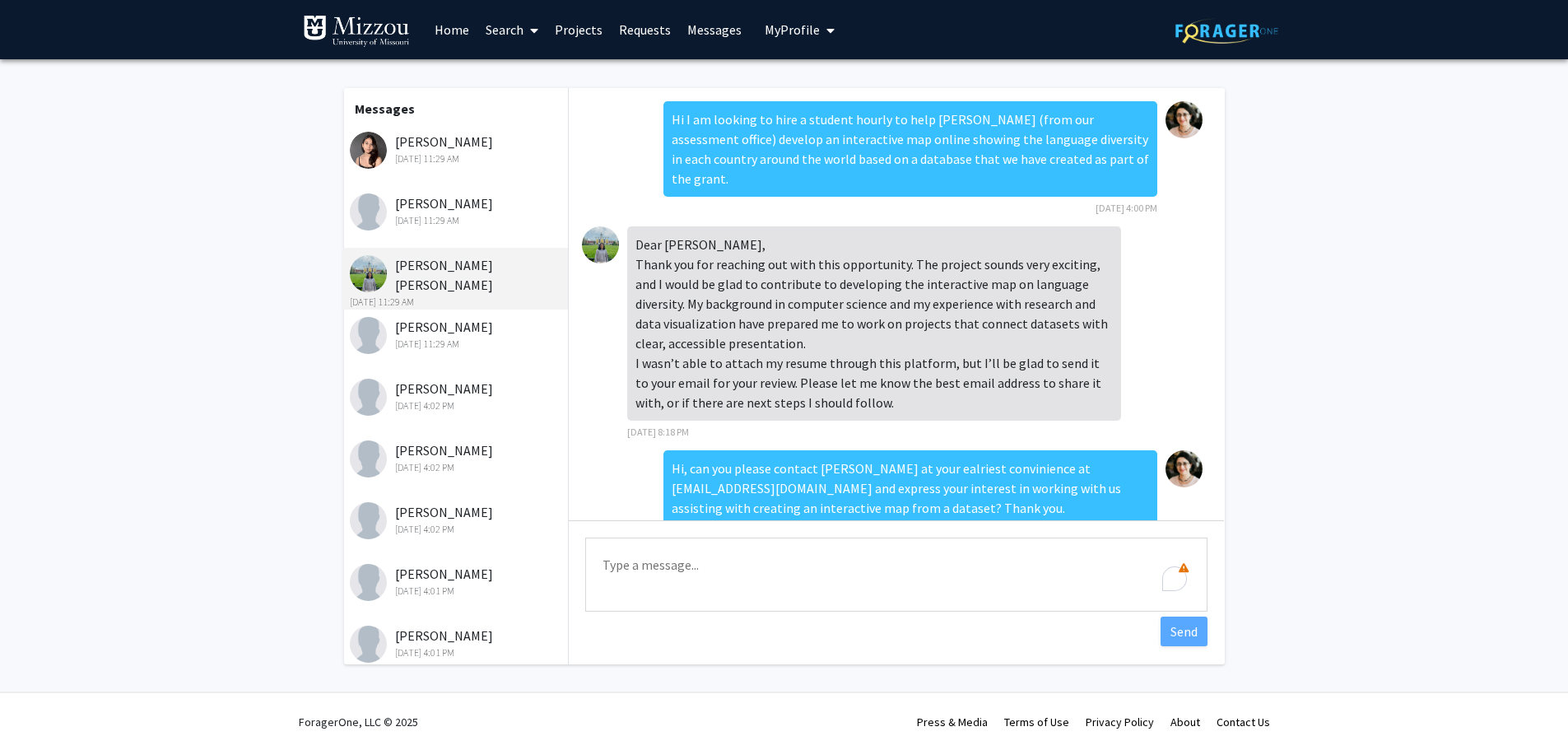
scroll to position [49, 0]
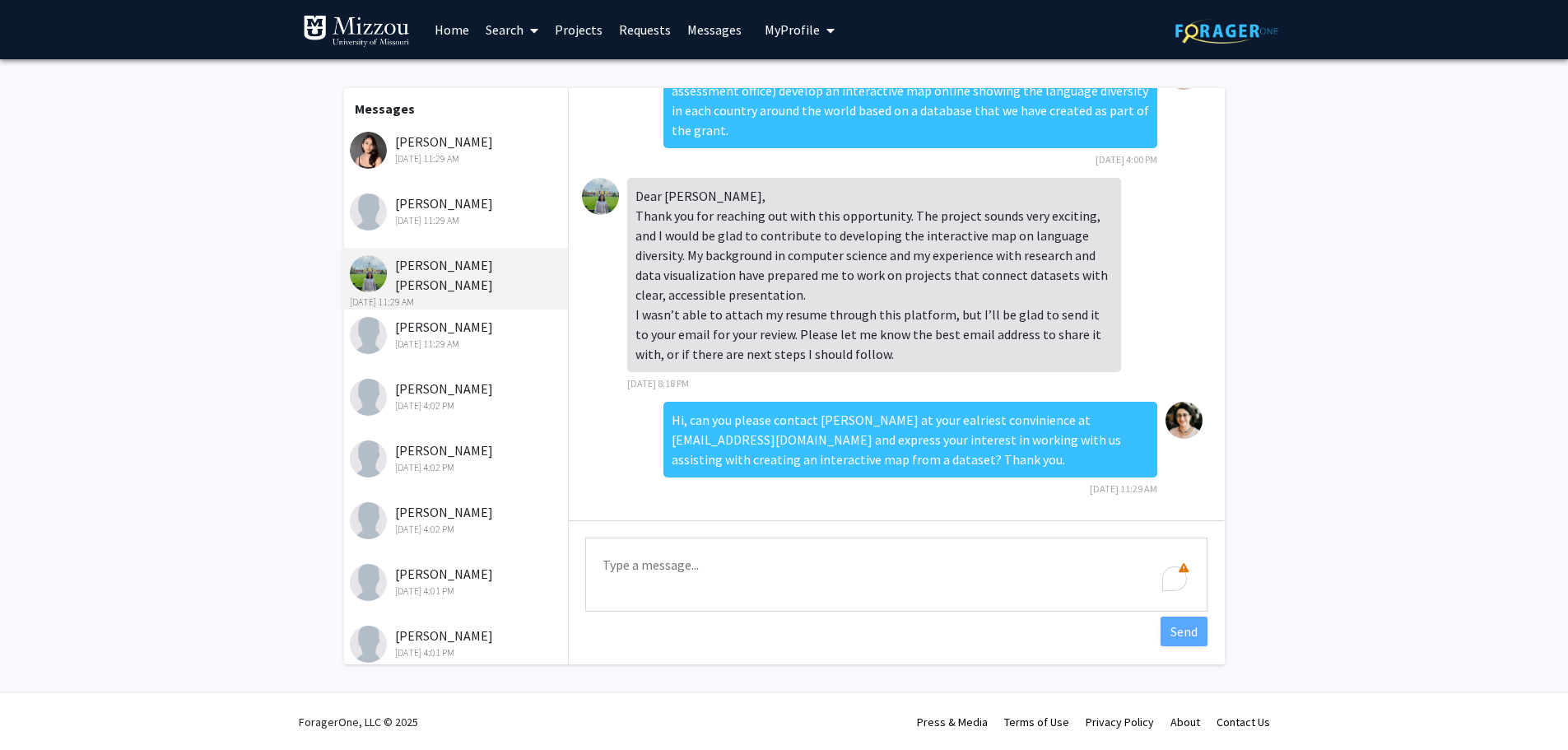
click at [430, 330] on div "Krishna Karra Oct 7, 2025 11:29 AM" at bounding box center [457, 334] width 215 height 35
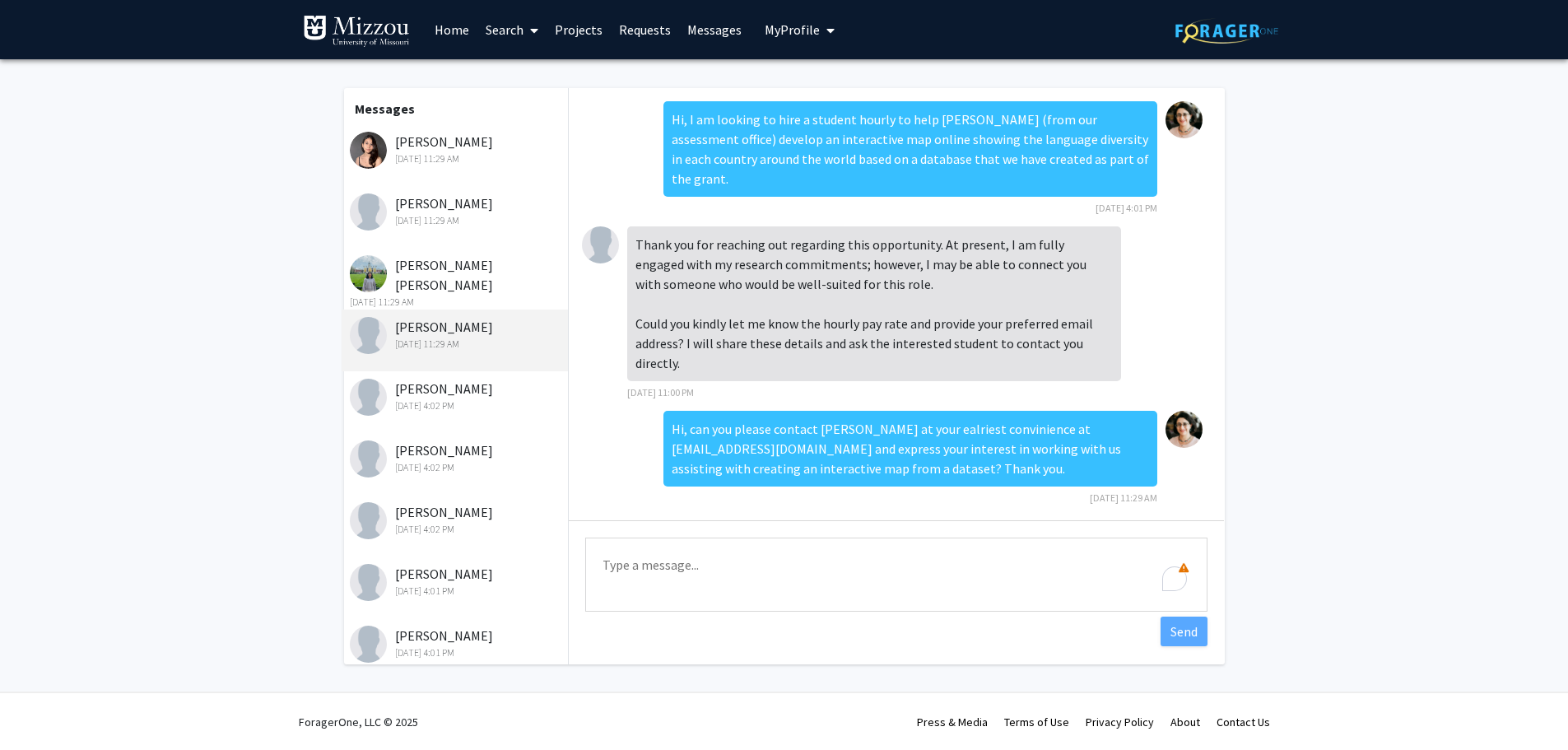
scroll to position [9, 0]
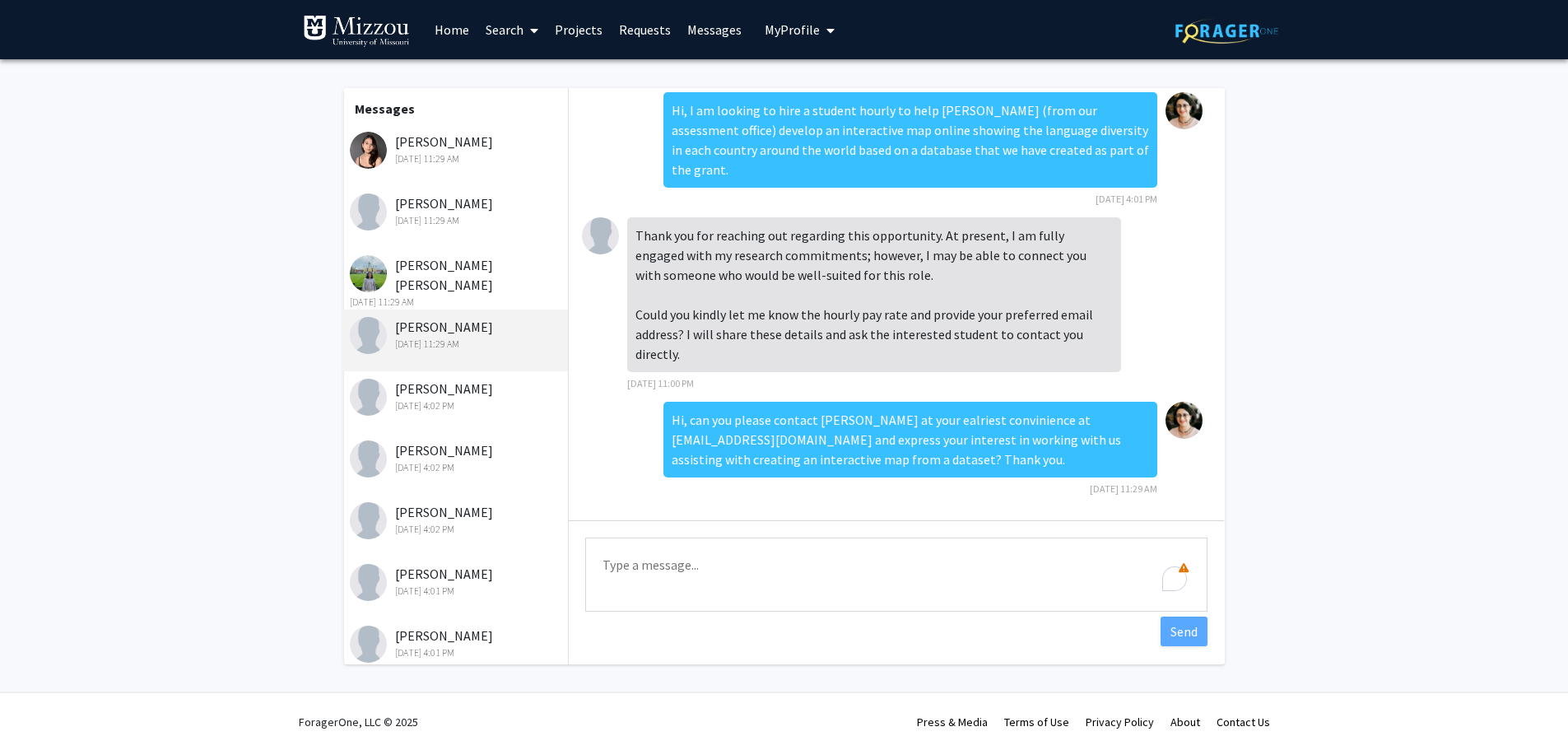
click at [442, 384] on div "Henry Klepper Sep 24, 2025 4:02 PM" at bounding box center [457, 396] width 215 height 35
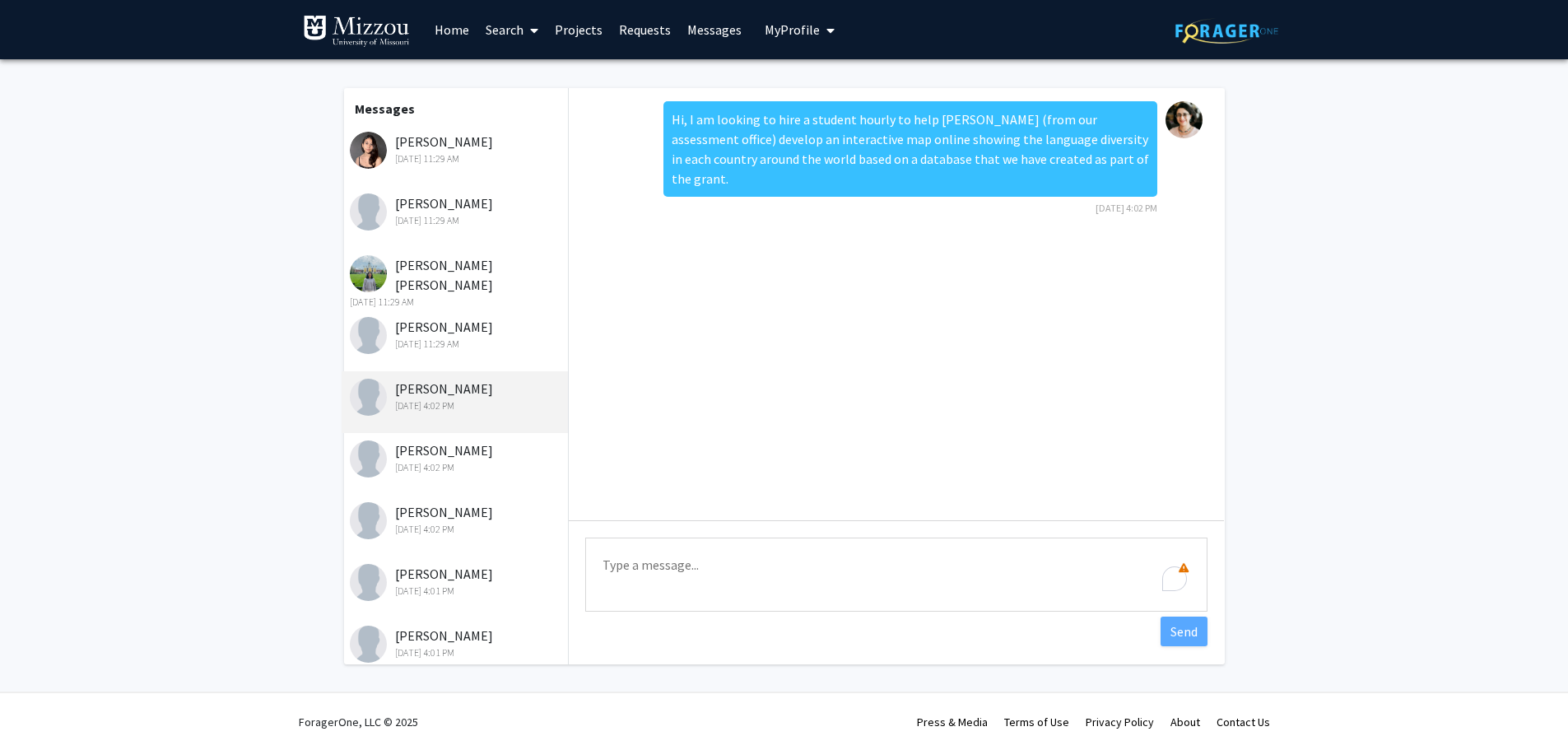
click at [442, 442] on div "Sevara Pulatova Sep 24, 2025 4:02 PM" at bounding box center [457, 458] width 215 height 35
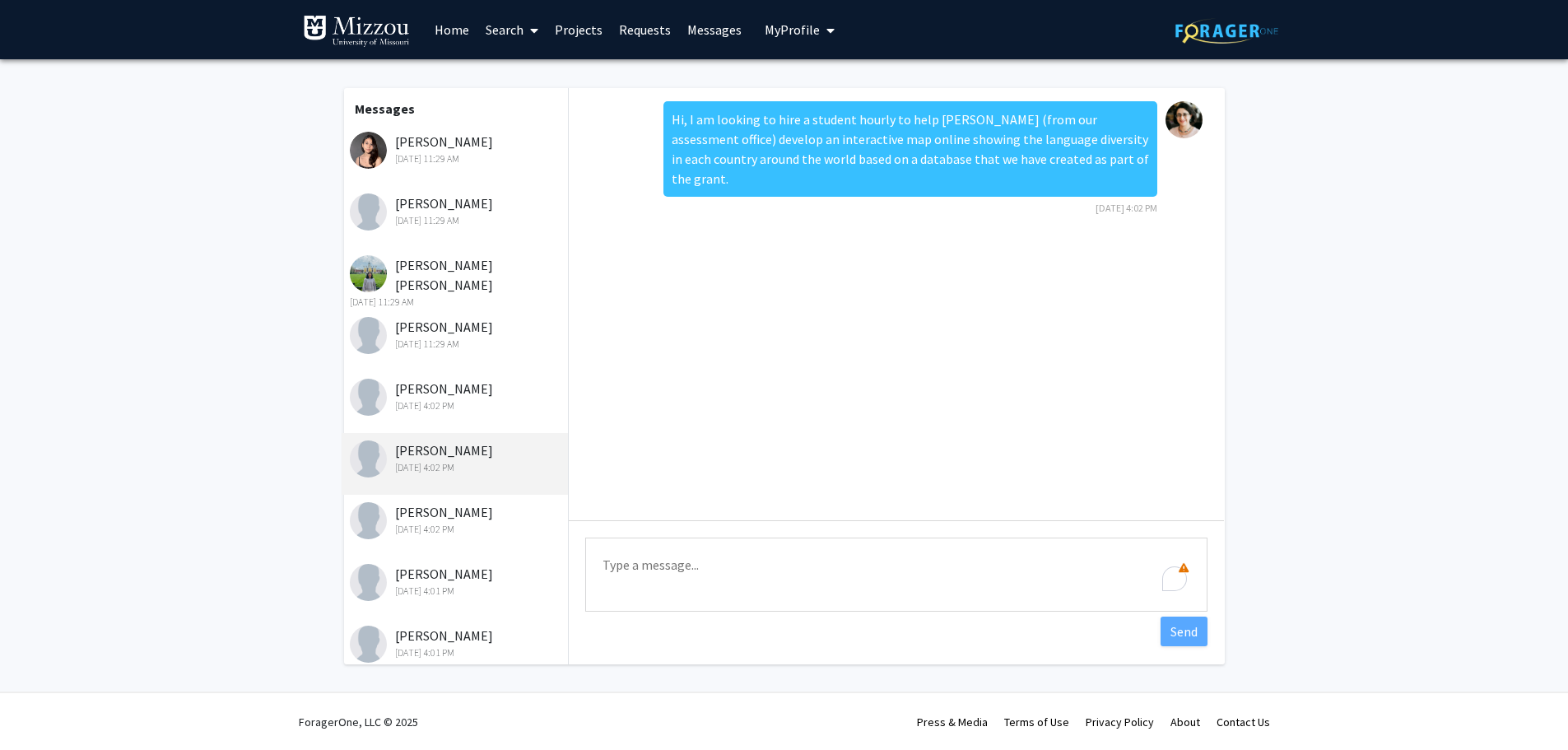
click at [411, 512] on div "Sam Eiken Sep 24, 2025 4:02 PM" at bounding box center [457, 520] width 215 height 35
